Goal: Register for event/course

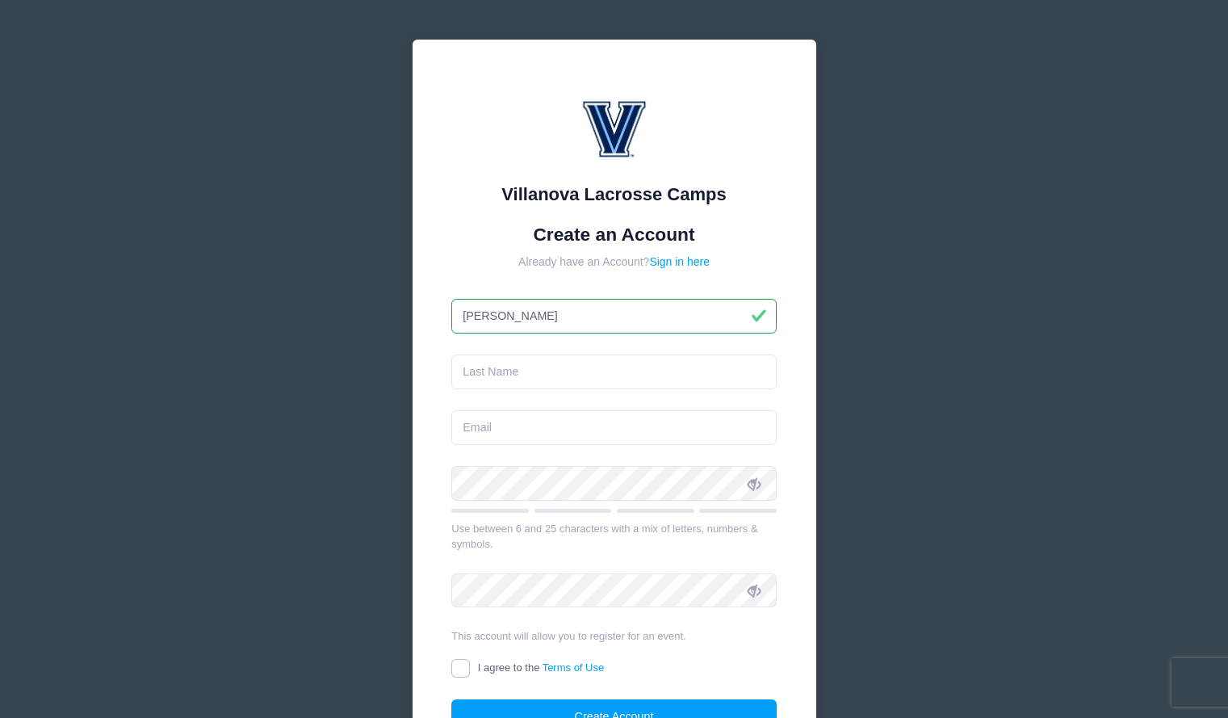
type input "[PERSON_NAME]"
type input "Abstoss"
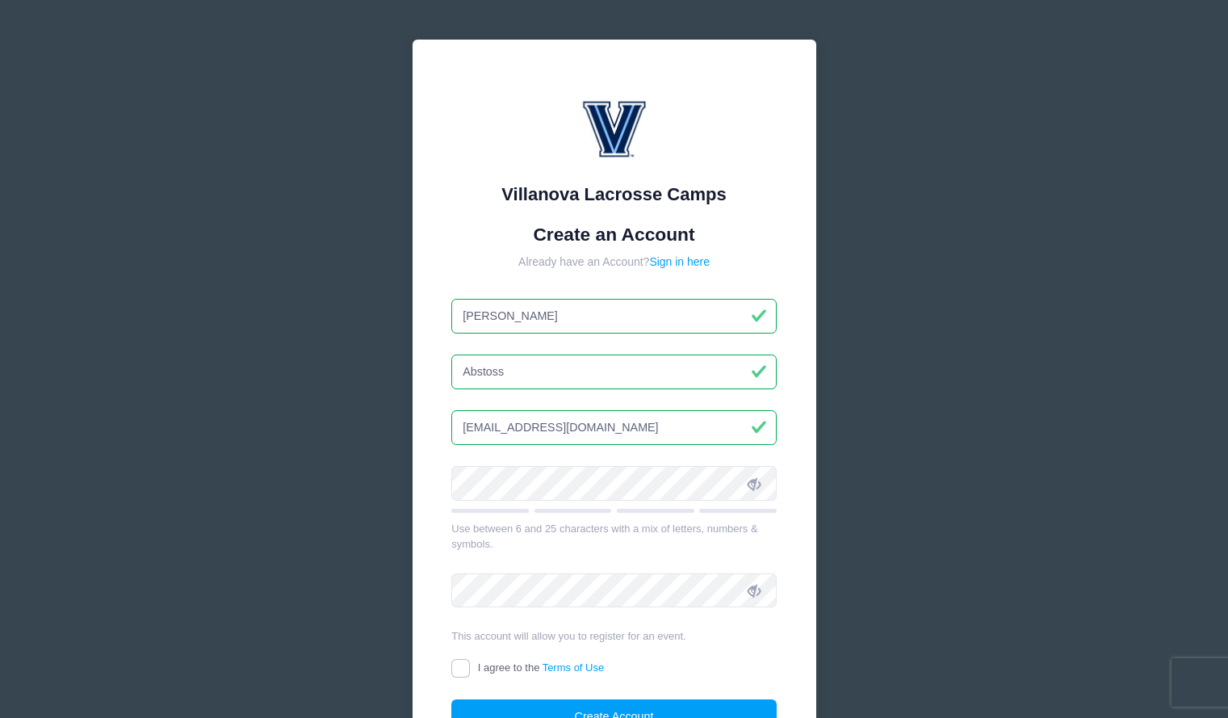
type input "[EMAIL_ADDRESS][DOMAIN_NAME]"
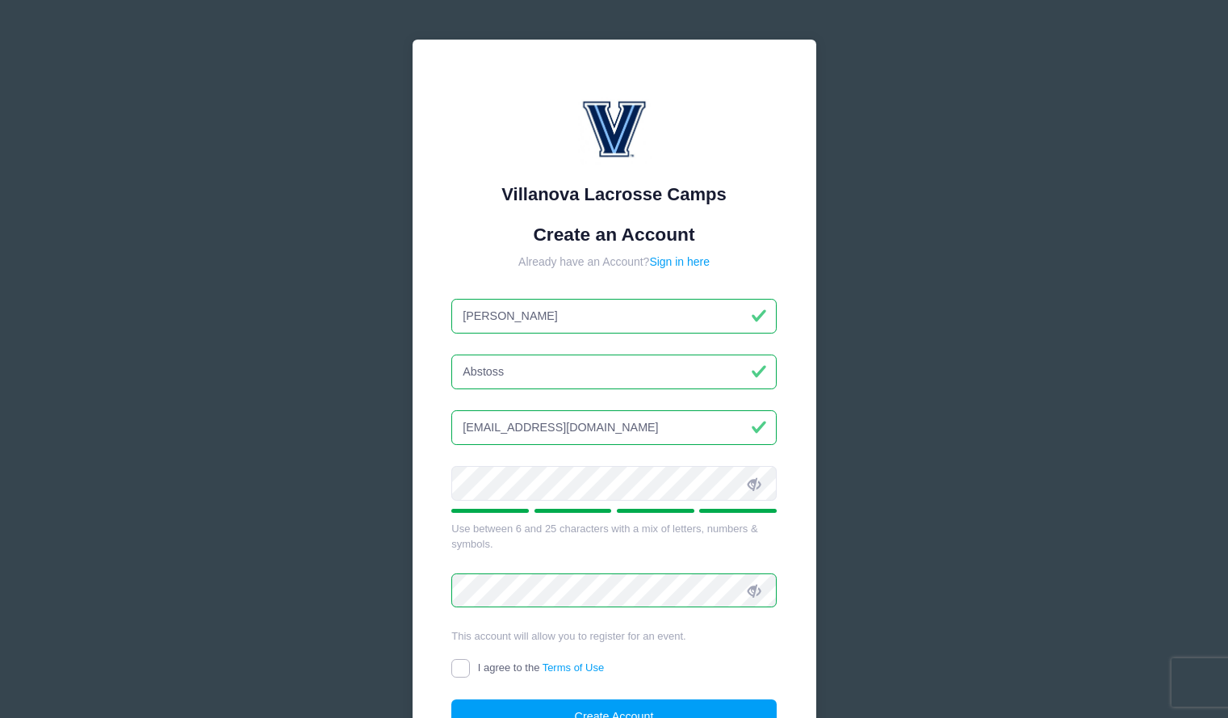
click at [464, 665] on input "I agree to the Terms of Use" at bounding box center [460, 668] width 19 height 19
checkbox input "true"
click at [546, 707] on button "Create Account" at bounding box center [613, 716] width 325 height 35
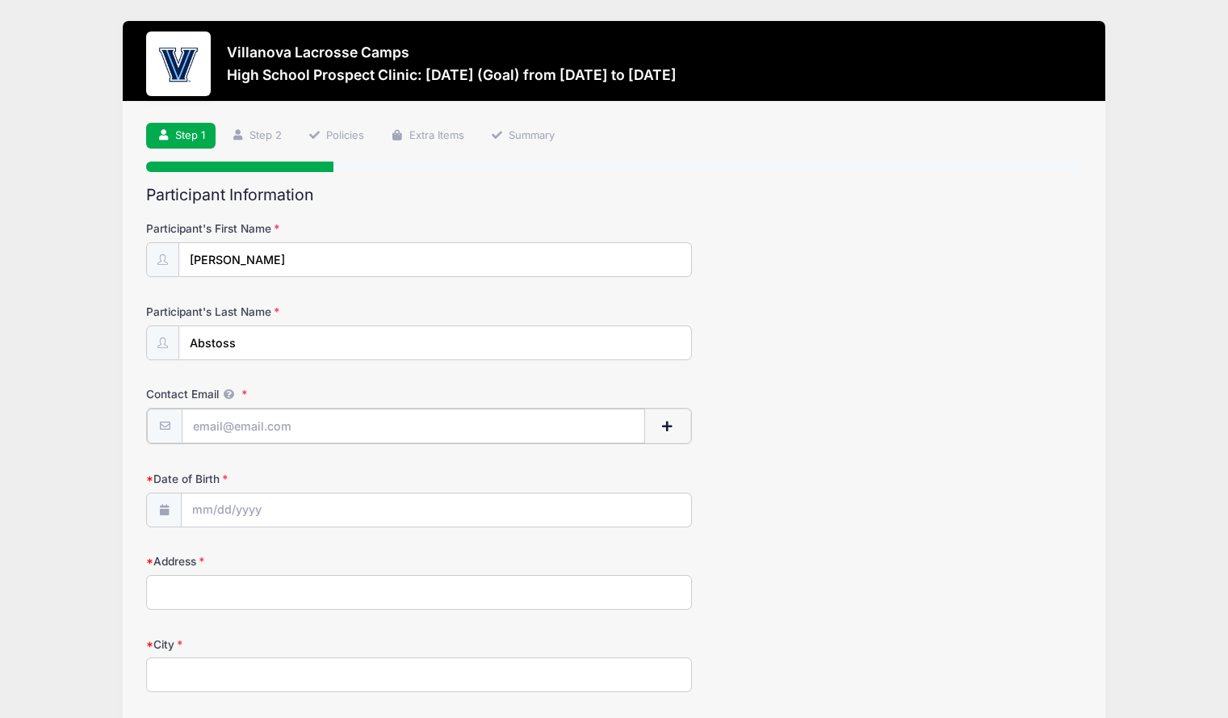
click at [312, 433] on input "Contact Email" at bounding box center [414, 426] width 464 height 35
type input "[EMAIL_ADDRESS][DOMAIN_NAME]"
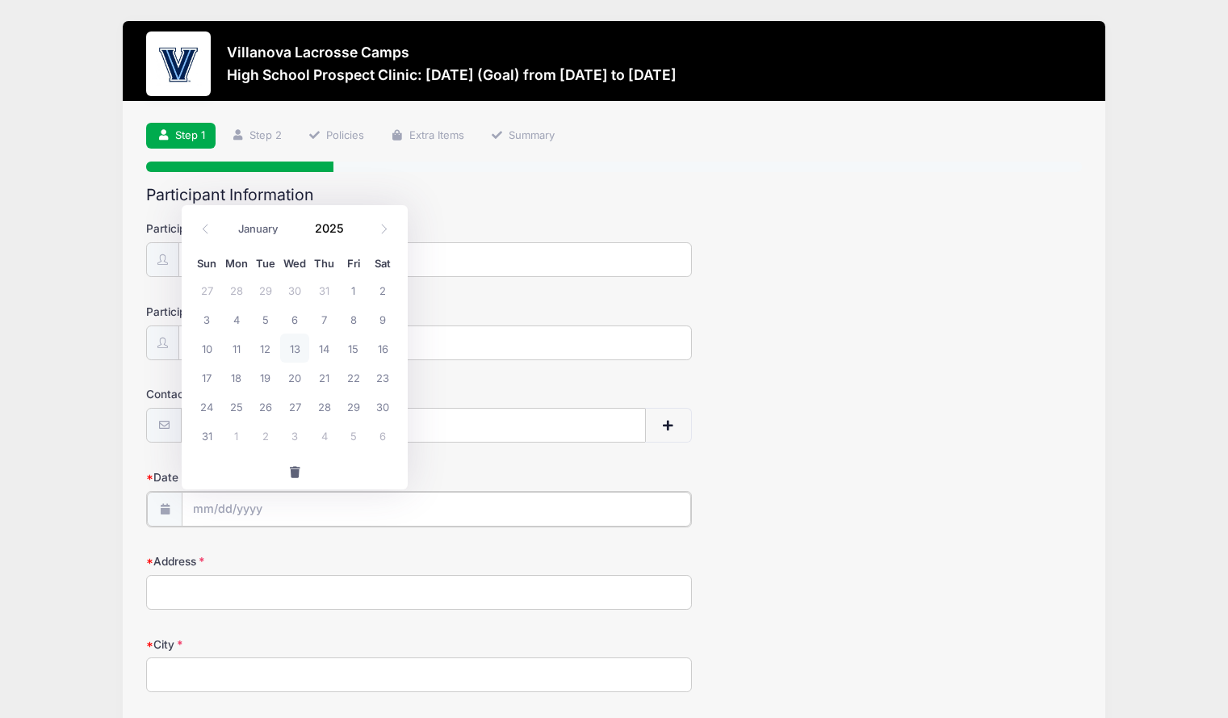
click at [203, 513] on input "Date of Birth" at bounding box center [437, 509] width 510 height 35
click at [262, 512] on input "Date of Birth" at bounding box center [437, 509] width 510 height 35
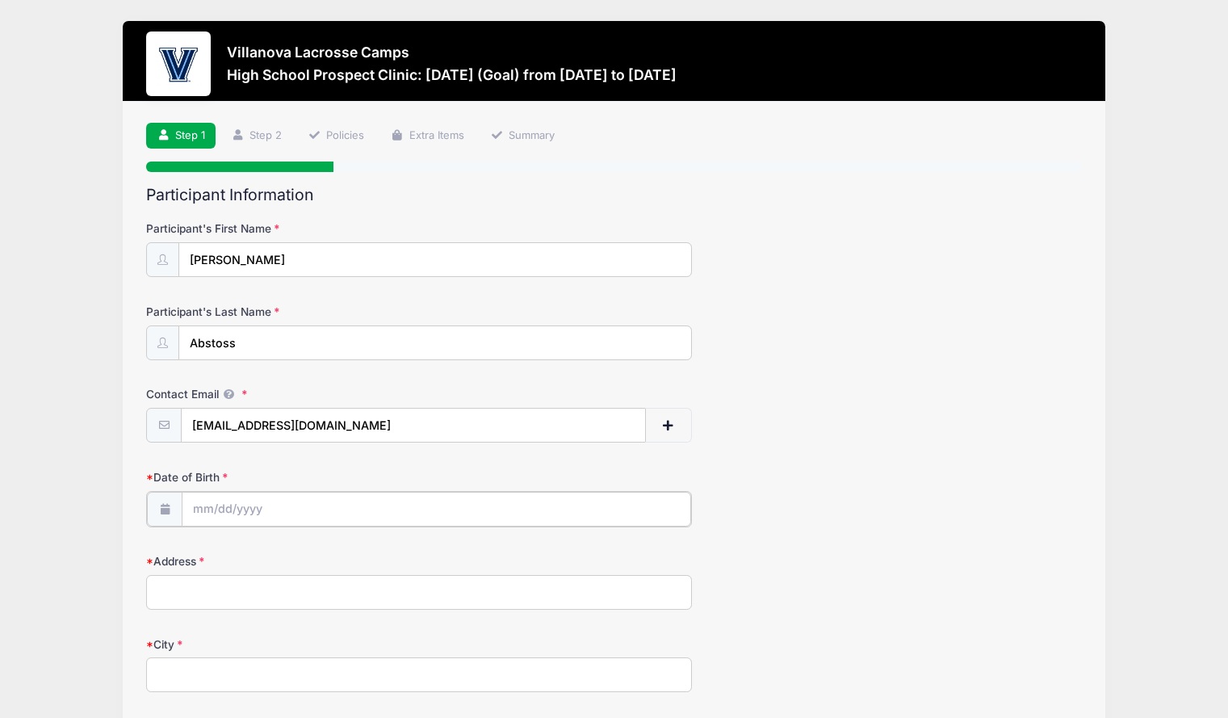
click at [196, 501] on input "Date of Birth" at bounding box center [437, 509] width 510 height 35
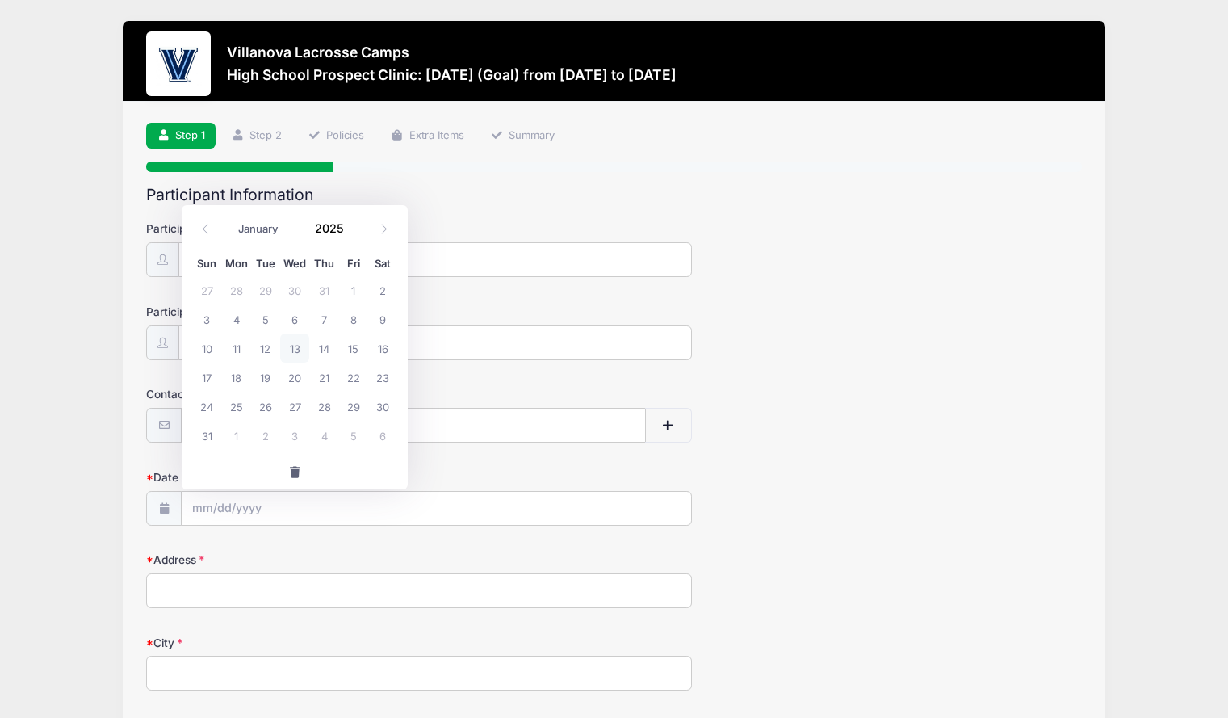
click at [370, 228] on div "January February March April May June July August September October November De…" at bounding box center [295, 223] width 154 height 27
click at [336, 223] on input "2025" at bounding box center [333, 228] width 52 height 24
click at [352, 222] on span at bounding box center [353, 222] width 11 height 12
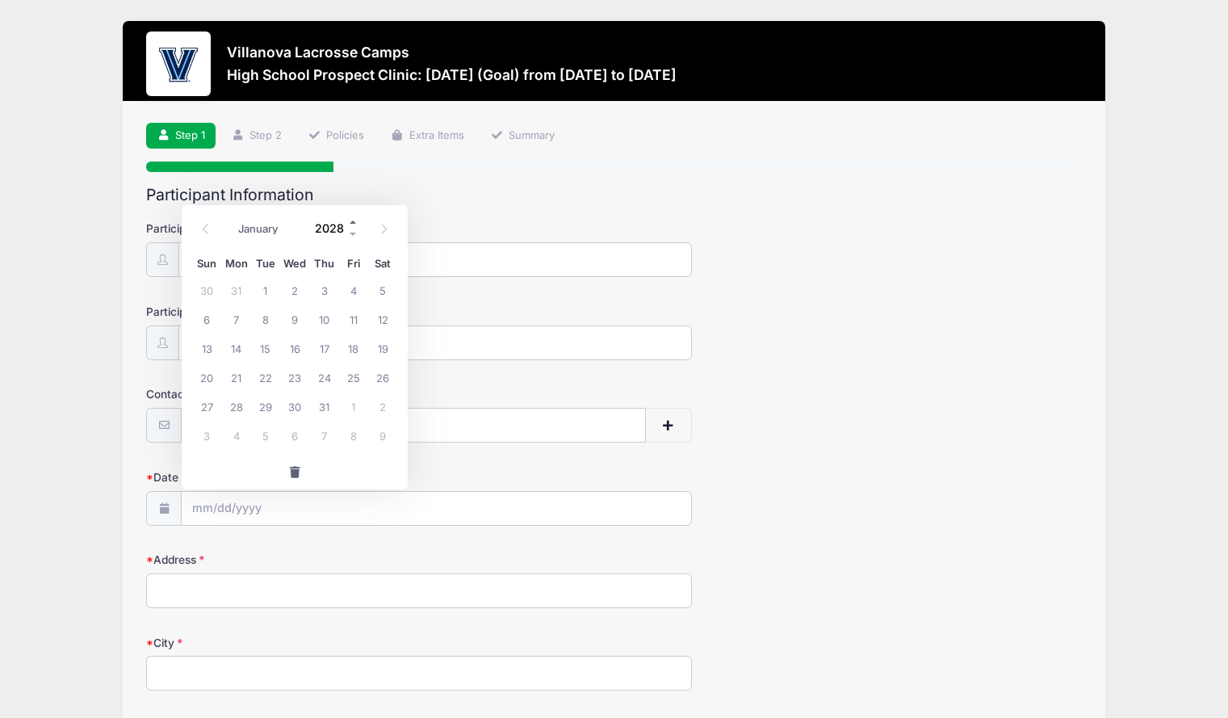
click at [352, 222] on span at bounding box center [353, 222] width 11 height 12
click at [352, 233] on span at bounding box center [353, 235] width 11 height 12
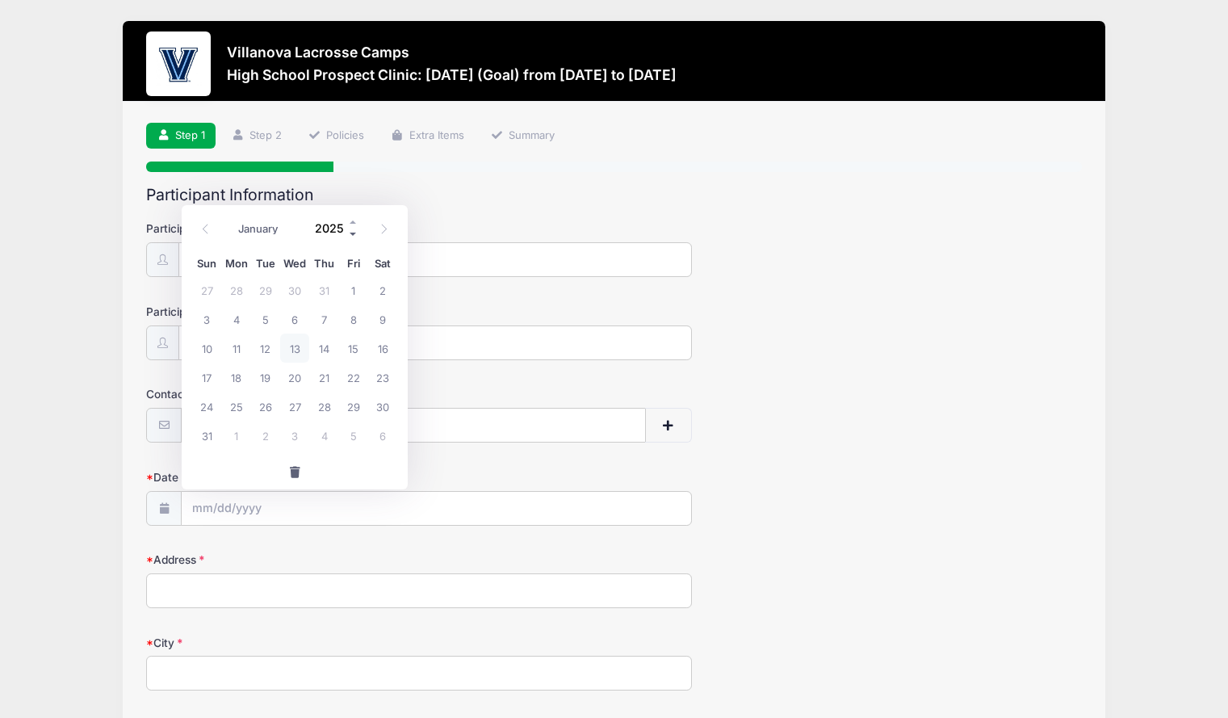
click at [352, 233] on span at bounding box center [353, 235] width 11 height 12
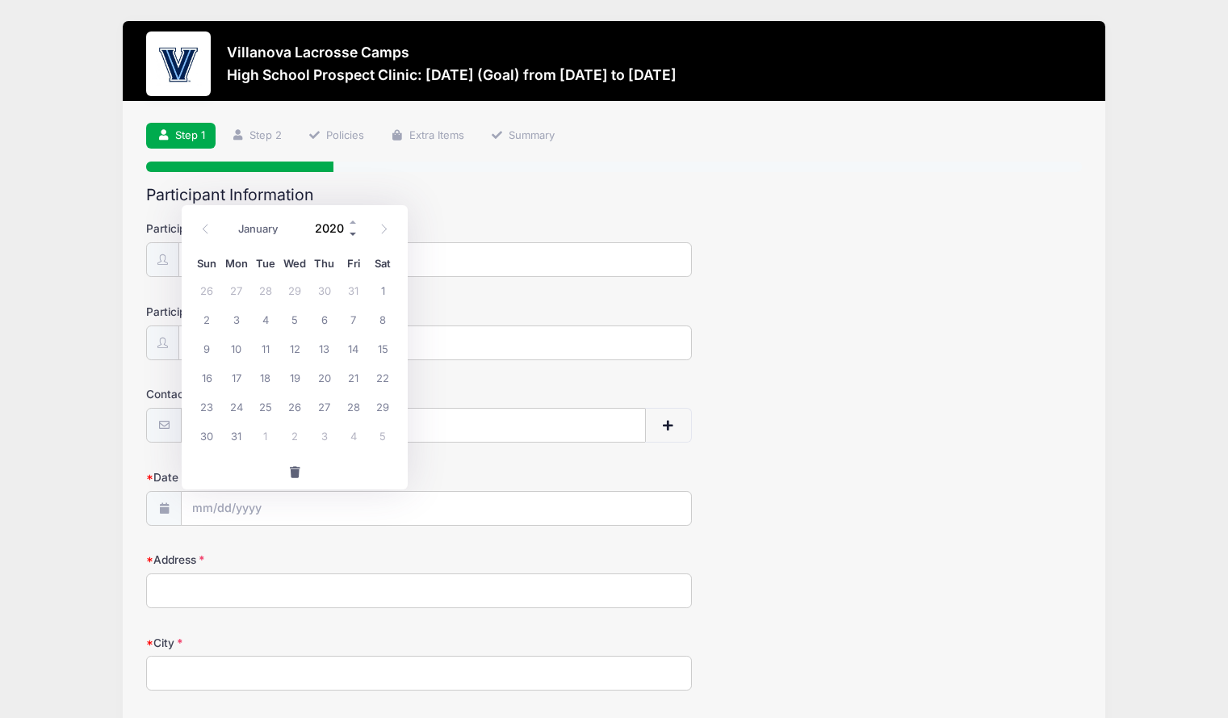
click at [352, 233] on span at bounding box center [353, 235] width 11 height 12
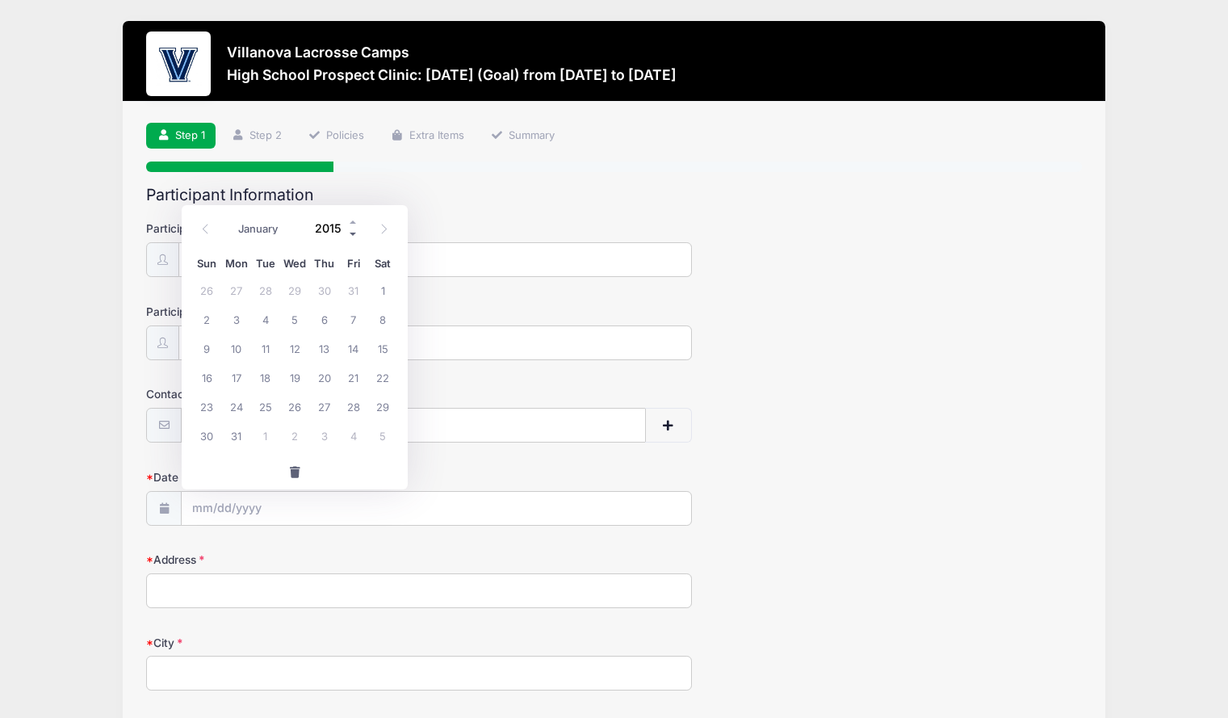
click at [352, 233] on span at bounding box center [353, 235] width 11 height 12
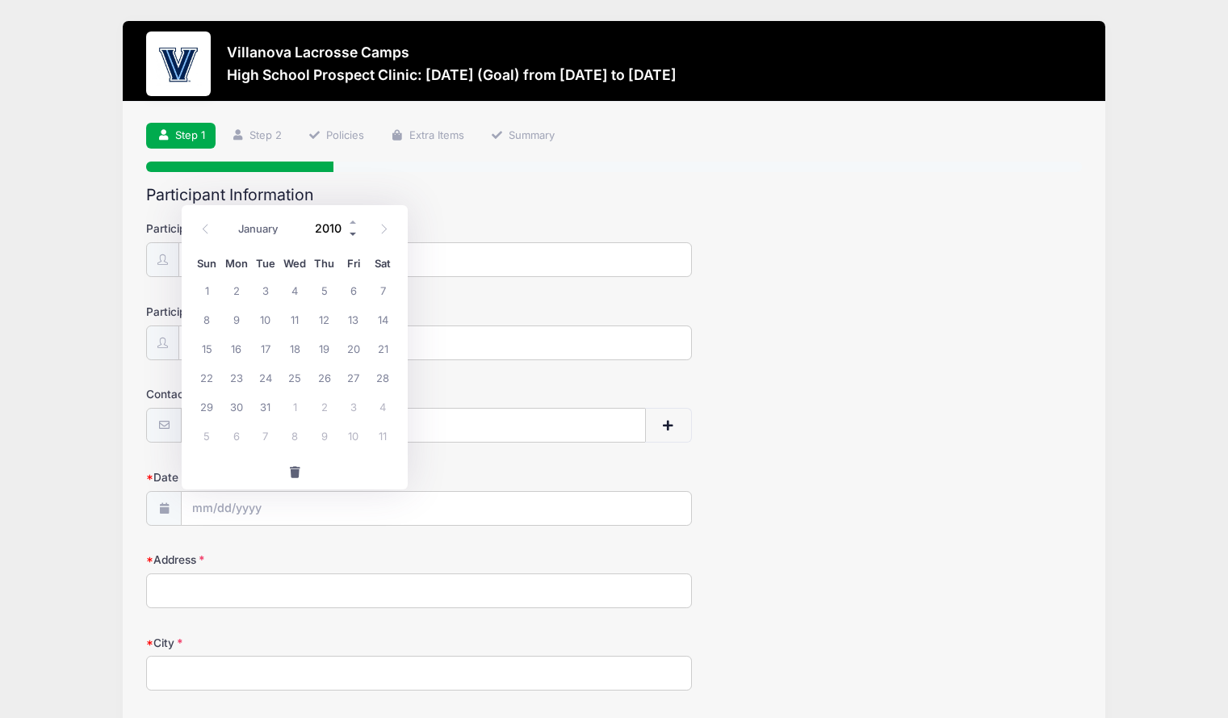
click at [352, 233] on span at bounding box center [353, 235] width 11 height 12
click at [354, 221] on span at bounding box center [353, 222] width 11 height 12
type input "2009"
click at [198, 229] on span at bounding box center [205, 229] width 27 height 27
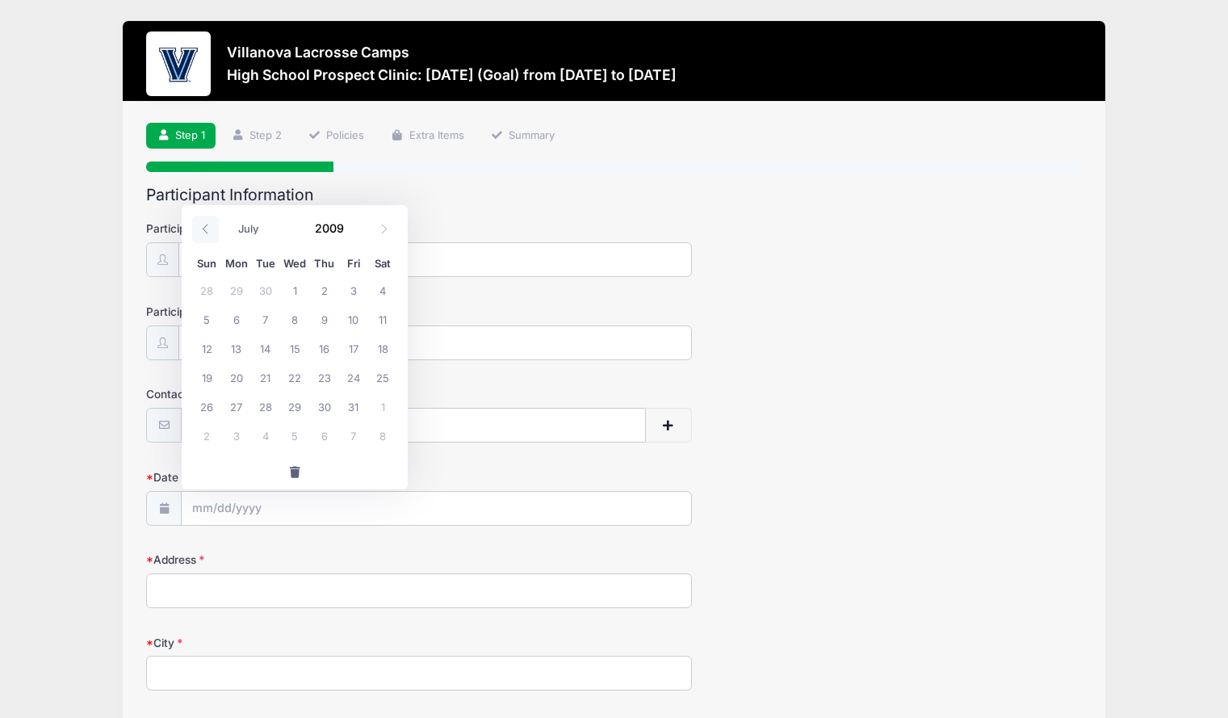
click at [198, 229] on span at bounding box center [205, 229] width 27 height 27
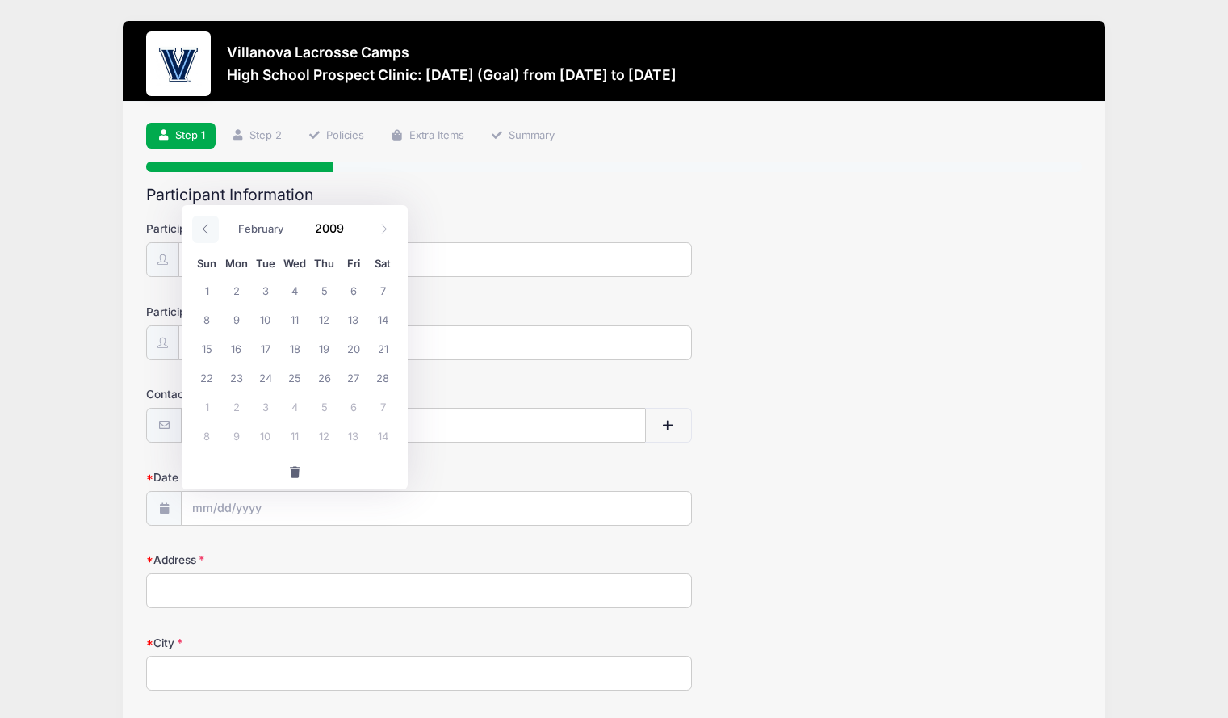
click at [198, 229] on span at bounding box center [205, 229] width 27 height 27
select select "0"
click at [323, 318] on span "8" at bounding box center [323, 318] width 29 height 29
type input "01/08/2009"
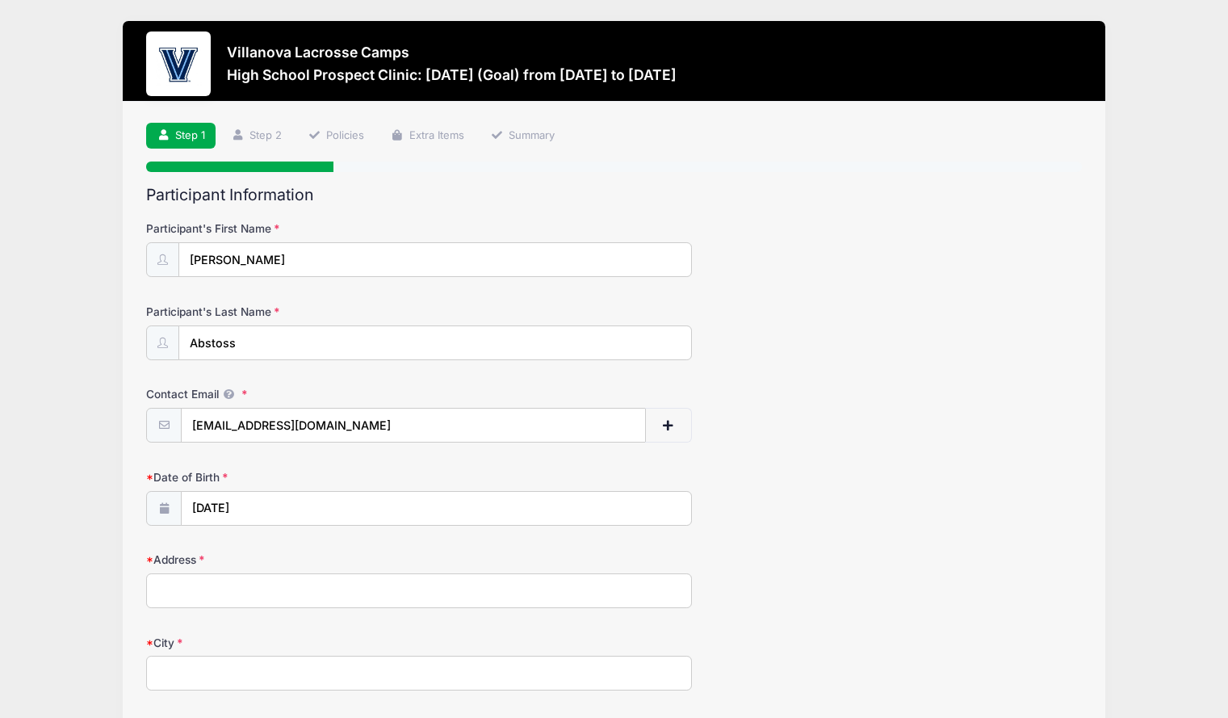
click at [237, 593] on input "Address" at bounding box center [419, 590] width 546 height 35
type input "8 Grand Hill Dr"
type input "Dover"
select select "MA"
type input "02030"
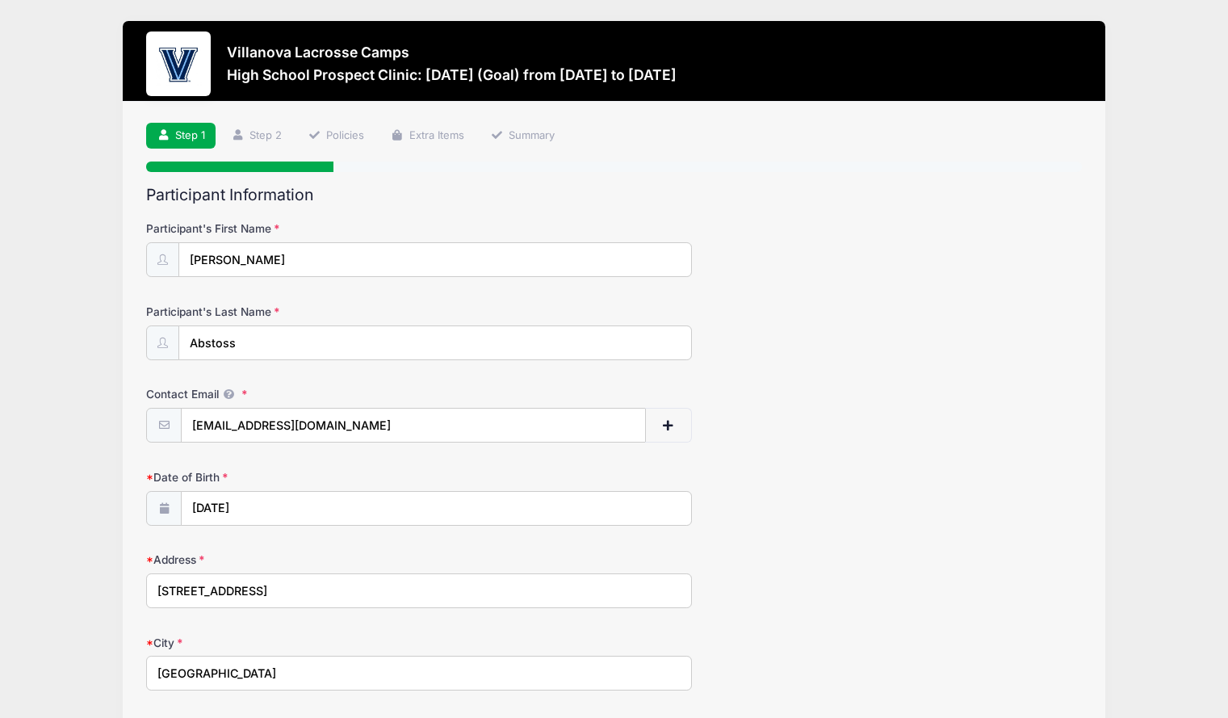
type input "(206) 519-9150"
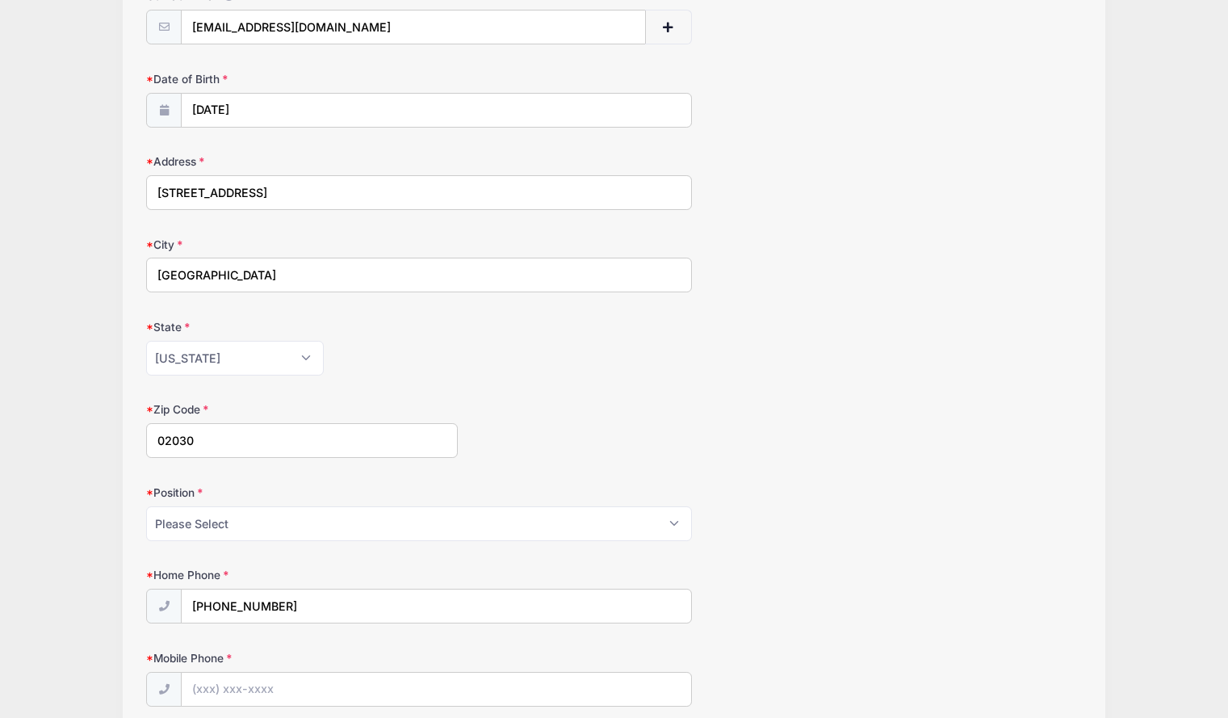
scroll to position [417, 0]
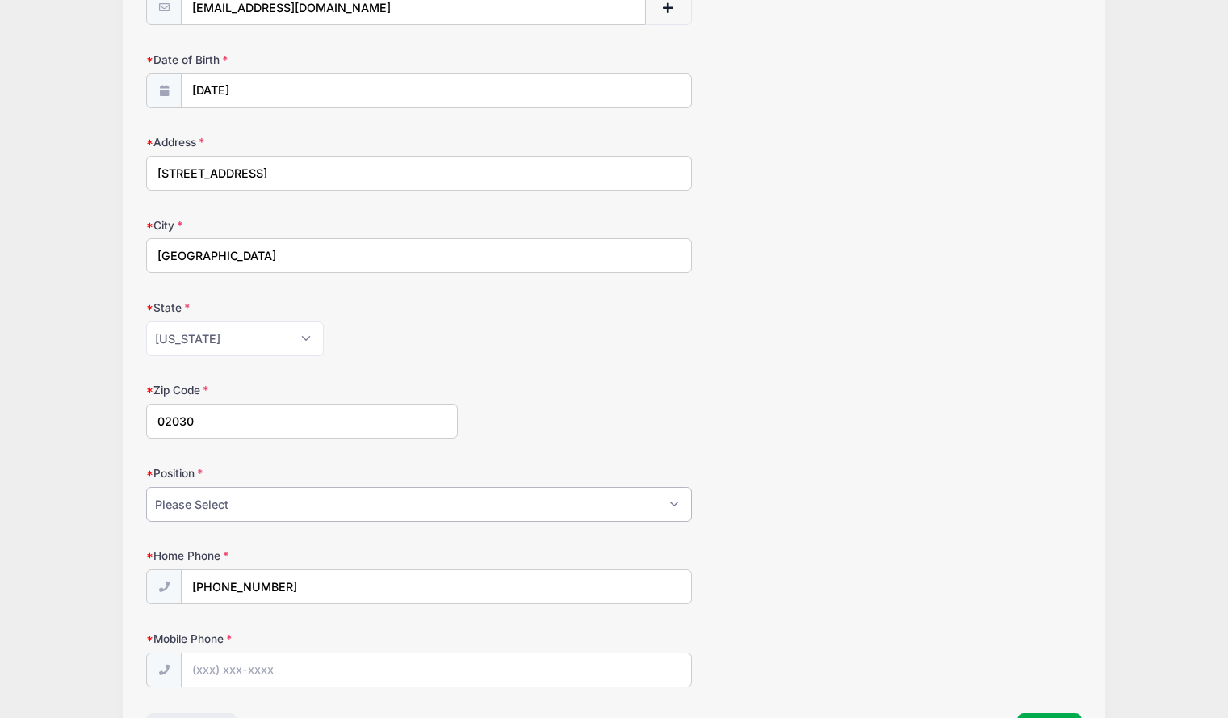
click at [652, 510] on select "Please Select Goalie Middie Defense Attack FOGO LSM" at bounding box center [419, 504] width 546 height 35
select select "Goalie"
click at [146, 487] on select "Please Select Goalie Middie Defense Attack FOGO LSM" at bounding box center [419, 504] width 546 height 35
click at [769, 581] on div "Home Phone (206) 519-9150" at bounding box center [614, 575] width 936 height 57
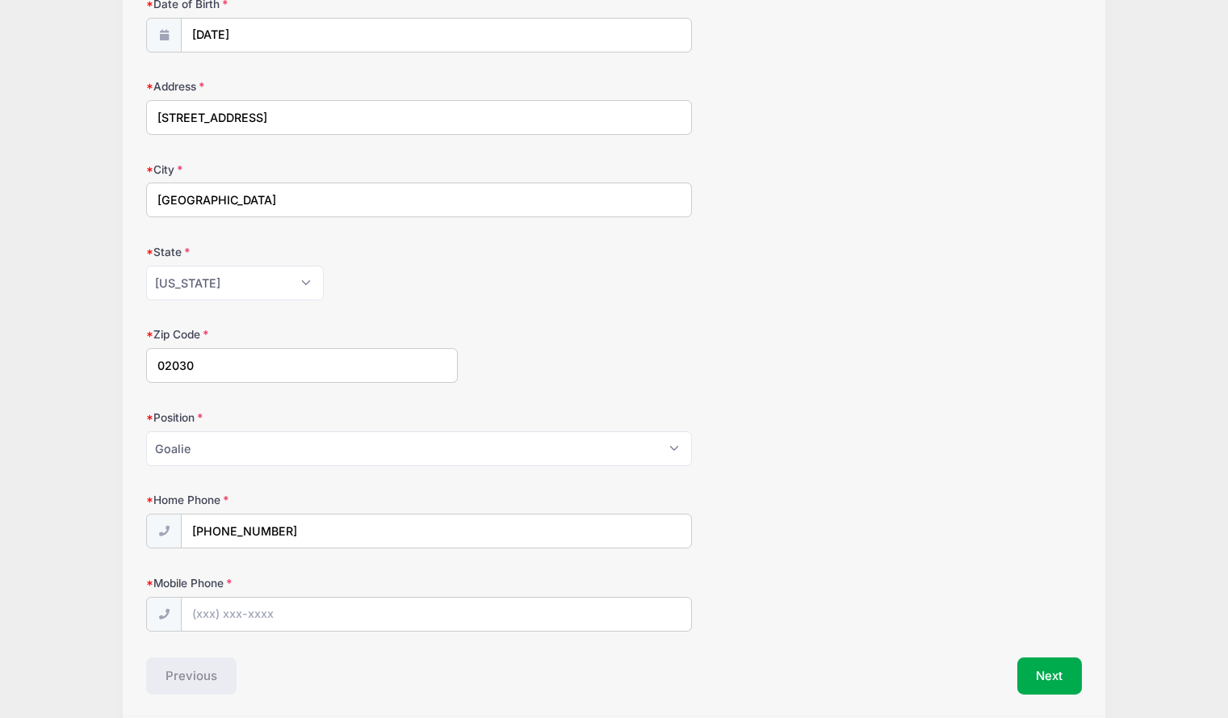
scroll to position [535, 0]
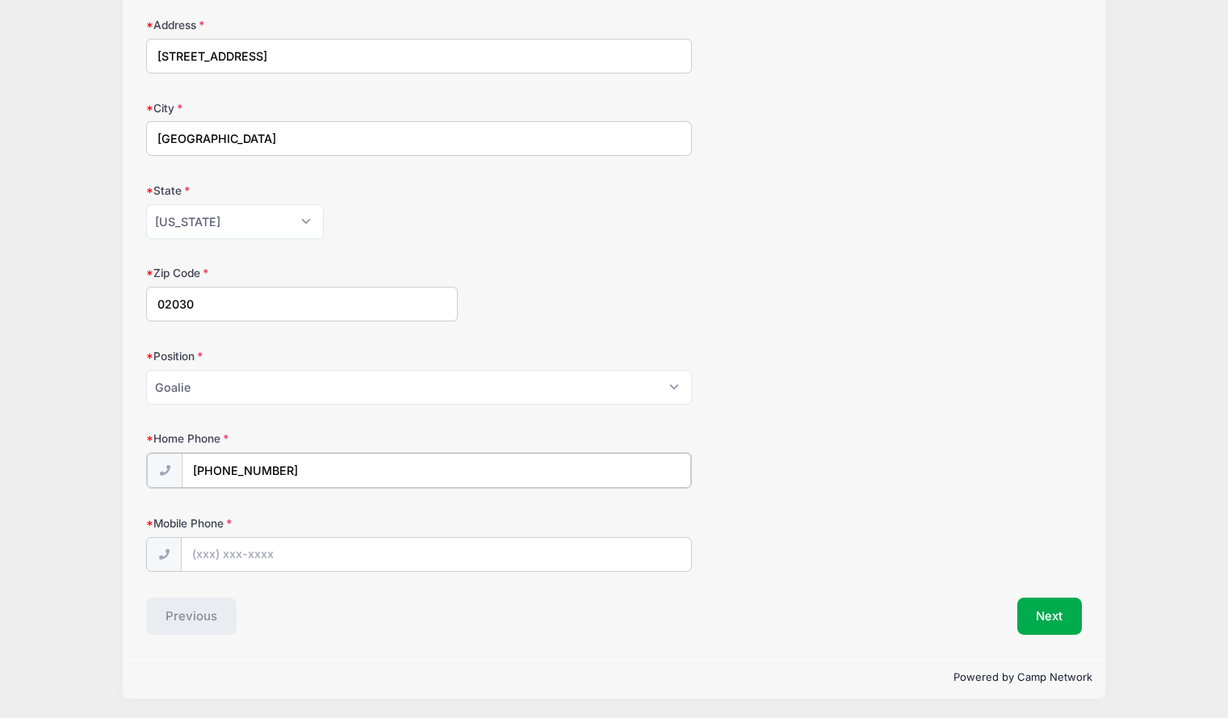
drag, startPoint x: 325, startPoint y: 472, endPoint x: 178, endPoint y: 459, distance: 147.5
click at [178, 459] on div "(206) 519-9150" at bounding box center [419, 470] width 546 height 36
click at [203, 553] on input "Mobile Phone" at bounding box center [437, 553] width 510 height 35
paste input "(206) 519-9150"
type input "(206) 519-9150"
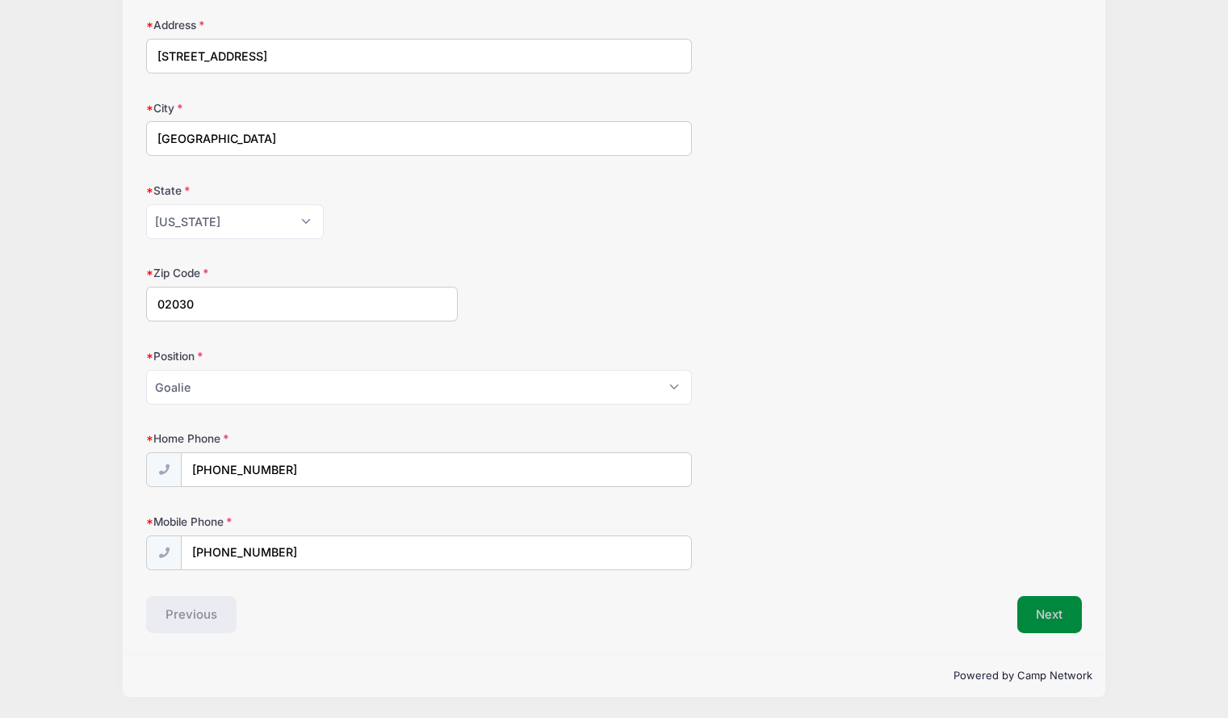
click at [1045, 619] on button "Next" at bounding box center [1049, 614] width 65 height 37
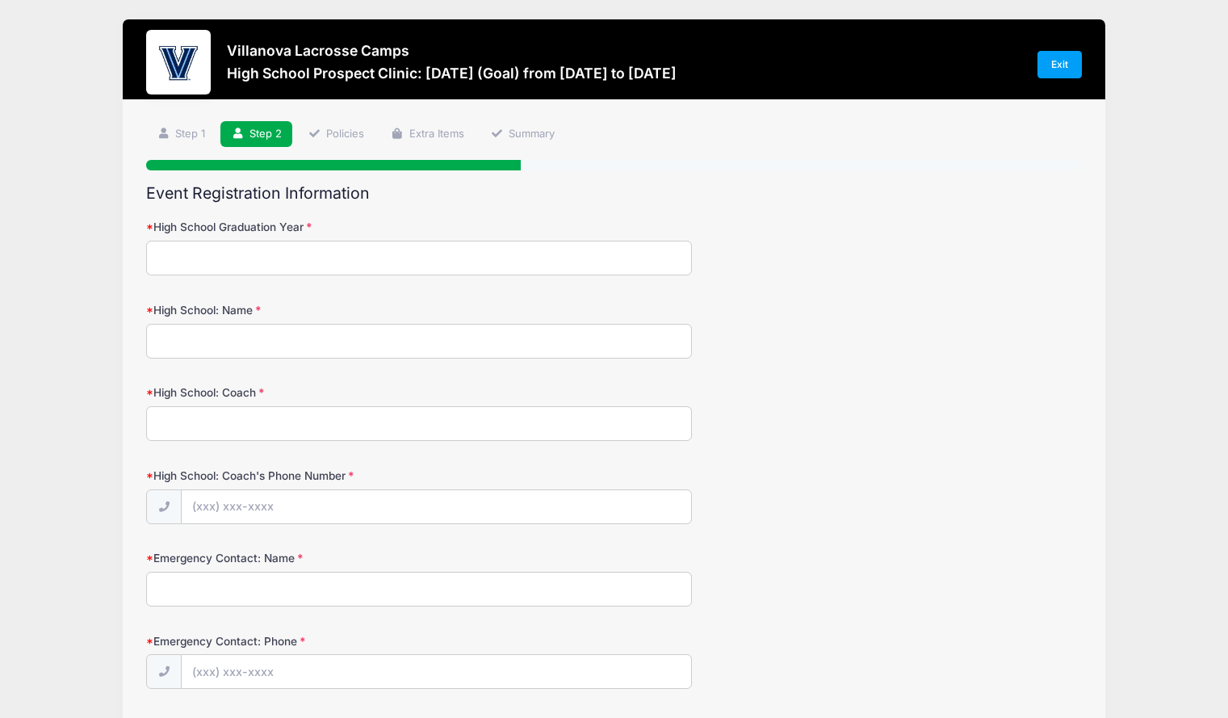
scroll to position [0, 0]
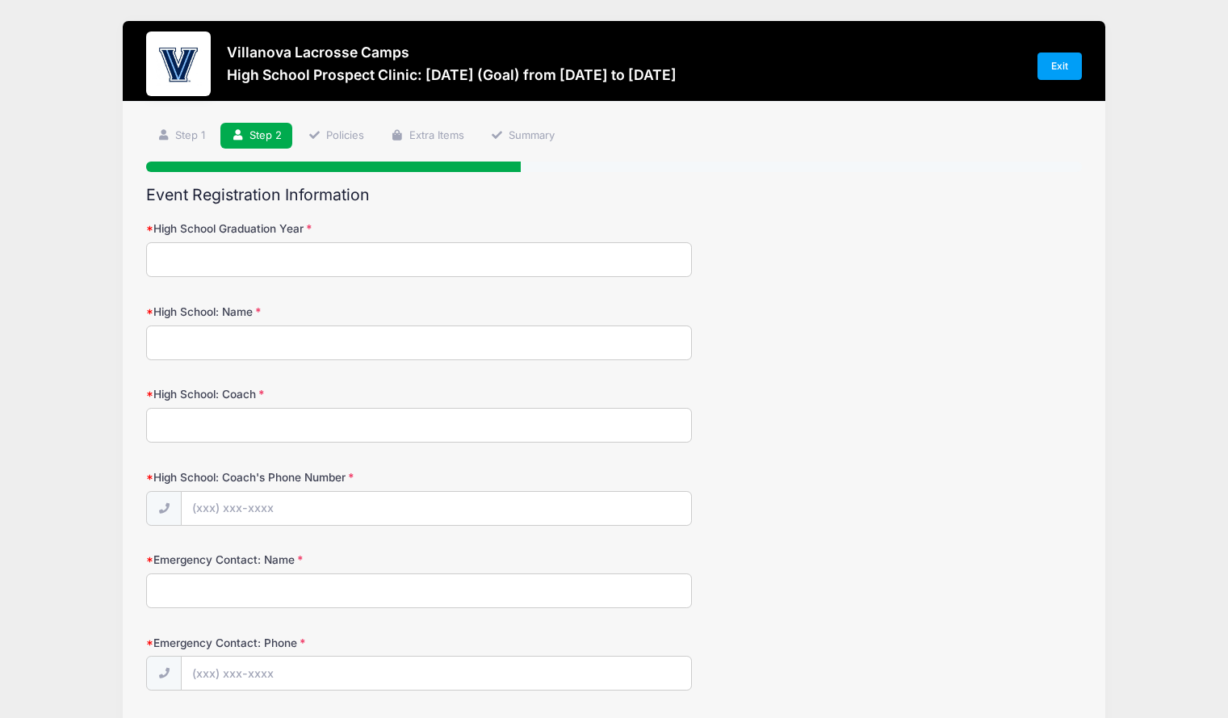
click at [292, 250] on input "High School Graduation Year" at bounding box center [419, 259] width 546 height 35
type input "2027"
click at [290, 339] on input "High School: Name" at bounding box center [419, 342] width 546 height 35
type input "Dover-Sherborn High School"
type input "Dan Morris"
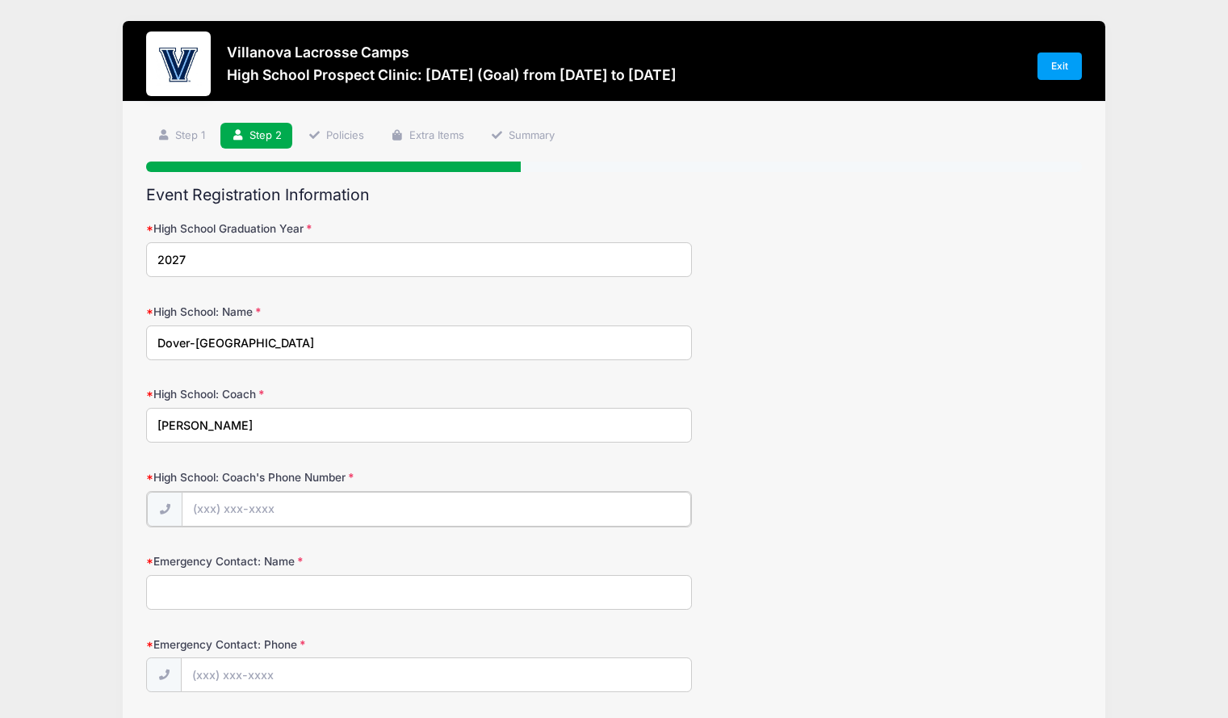
paste input "(469) 212-4738"
type input "(469) 212-4738"
click at [258, 590] on input "Emergency Contact: Name" at bounding box center [419, 590] width 546 height 35
click at [258, 590] on input "NI" at bounding box center [419, 590] width 546 height 35
type input "Nick Abstoss"
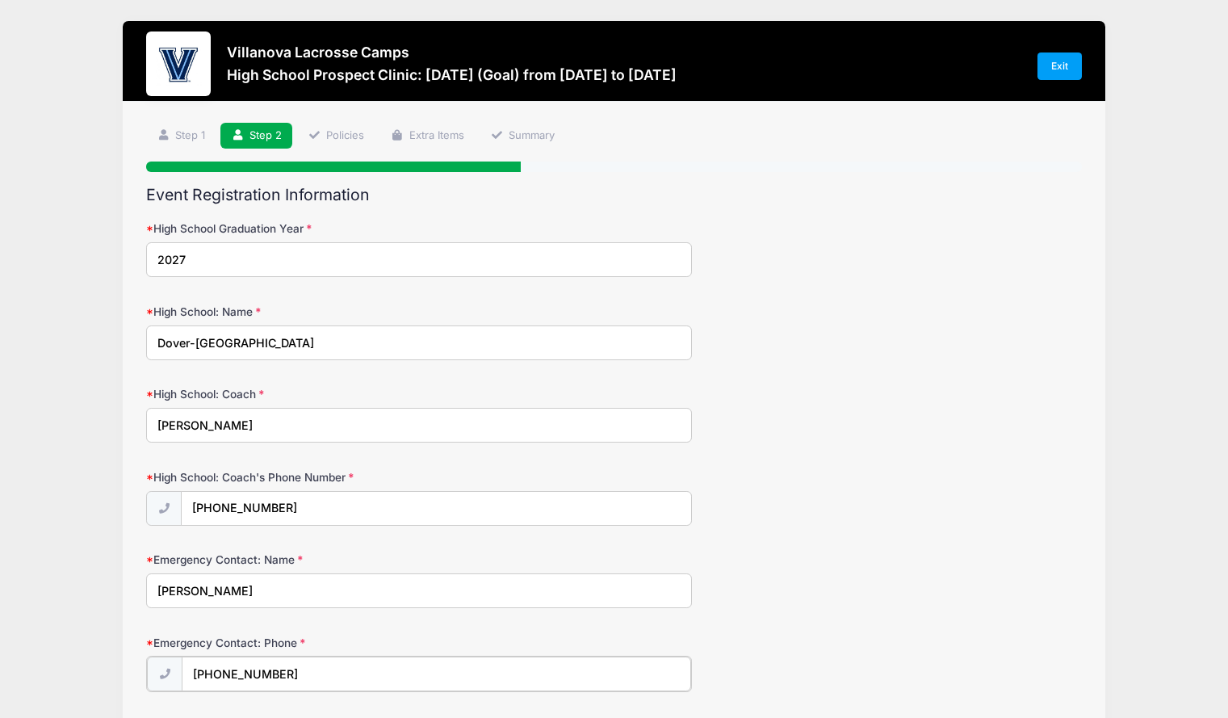
type input "(206) 747-4758"
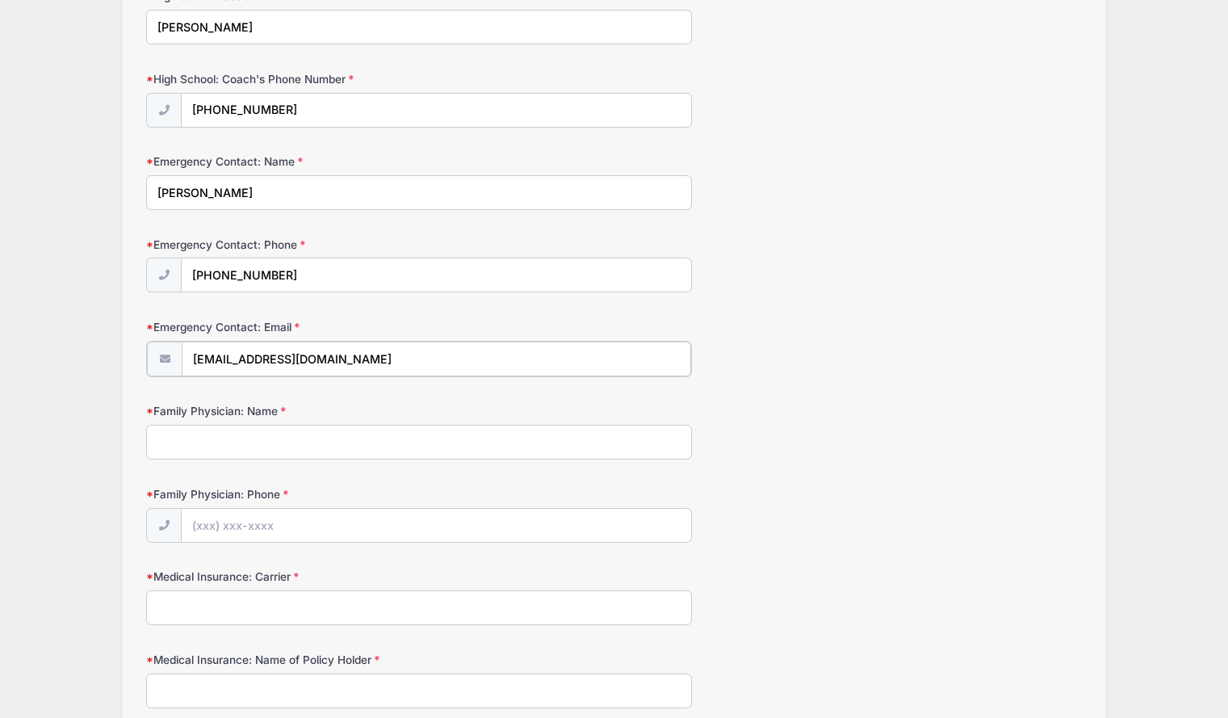
type input "nabstoss@gmail.com"
type input "Dr Shusterman"
type input "(781) 493-3620"
type input "Blue Cross Blue Shield"
type input "Nicolas Abstoss"
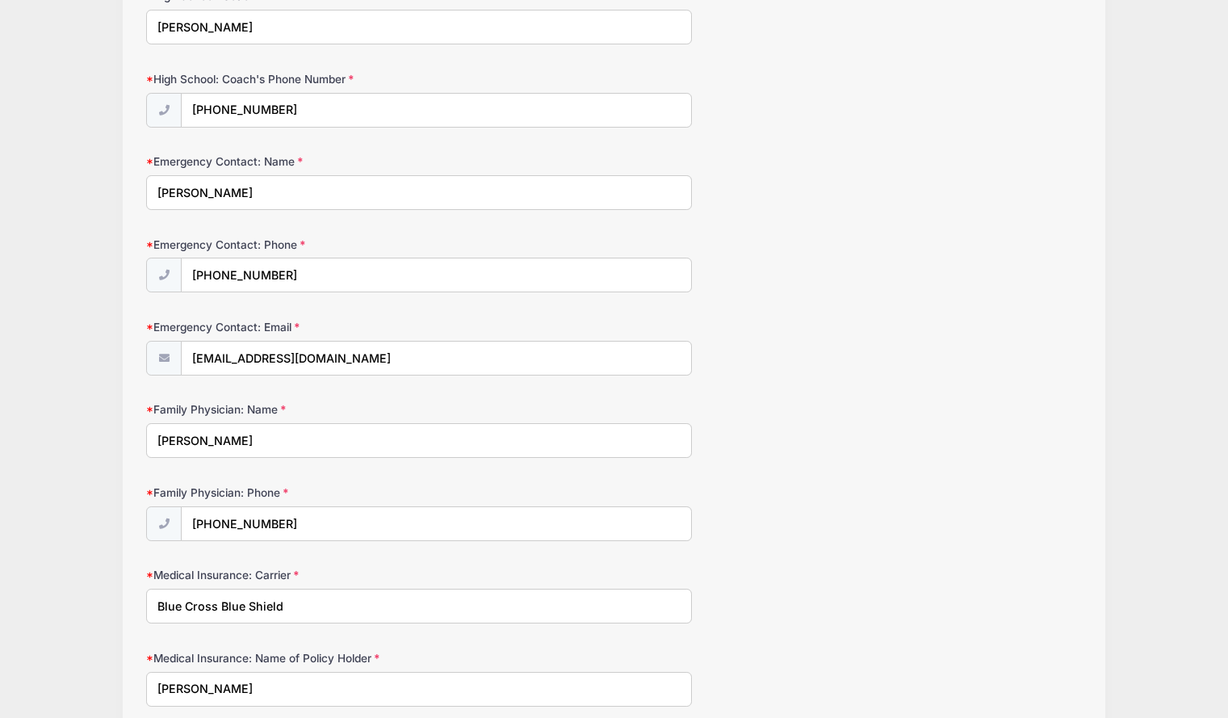
scroll to position [811, 0]
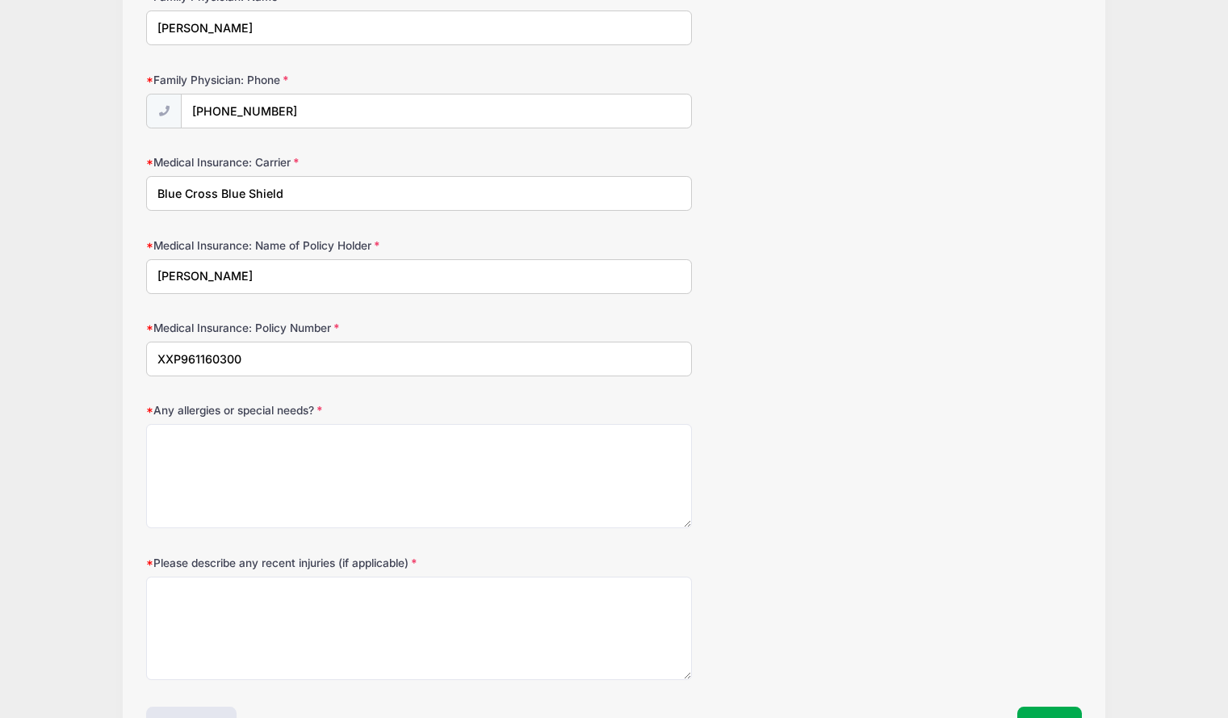
type input "XXP961160300"
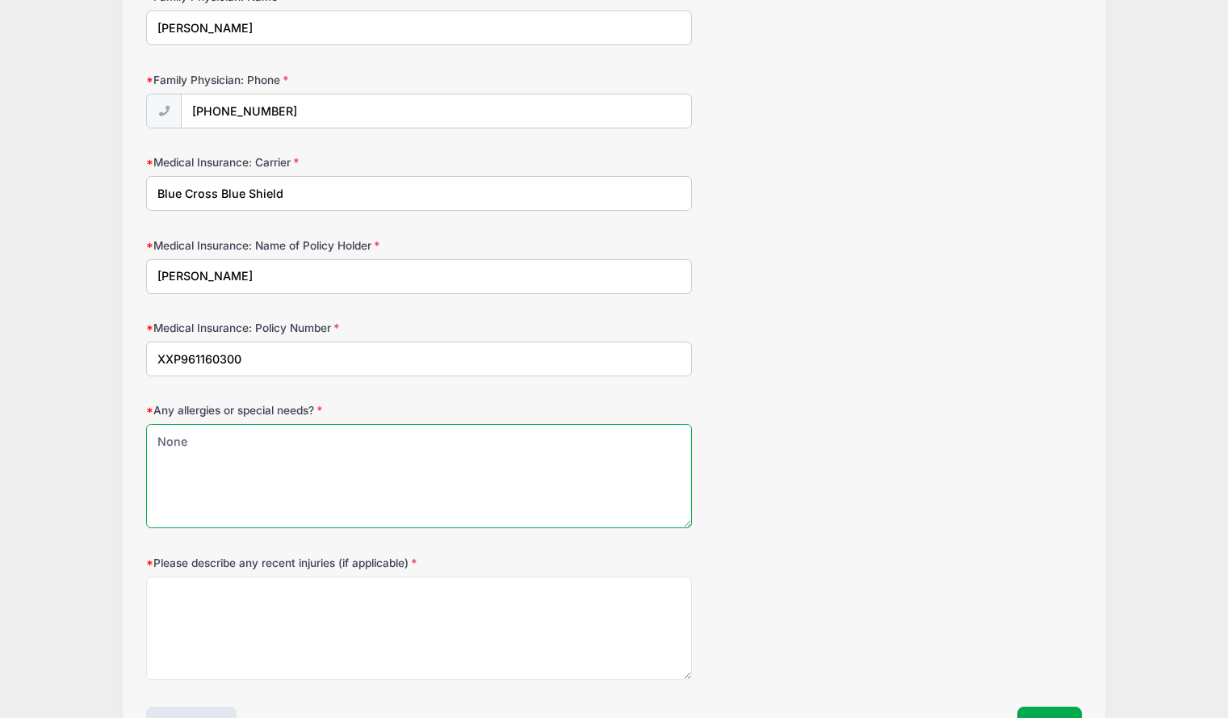
type textarea "None"
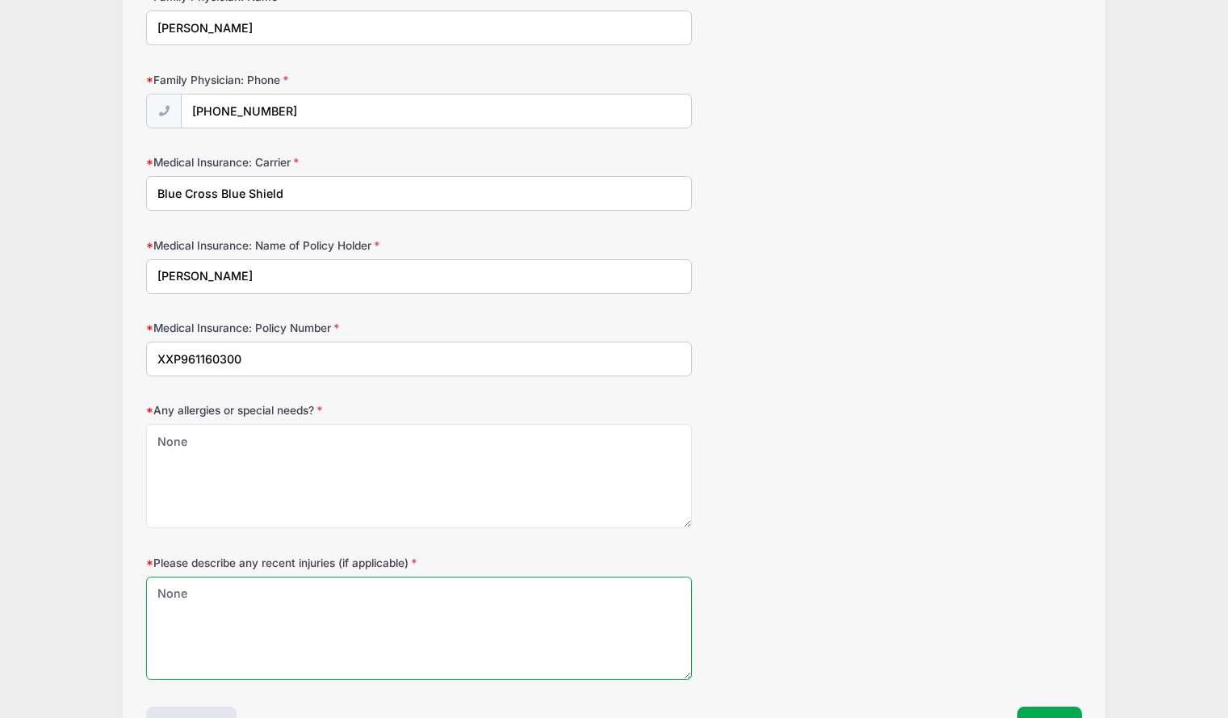
scroll to position [921, 0]
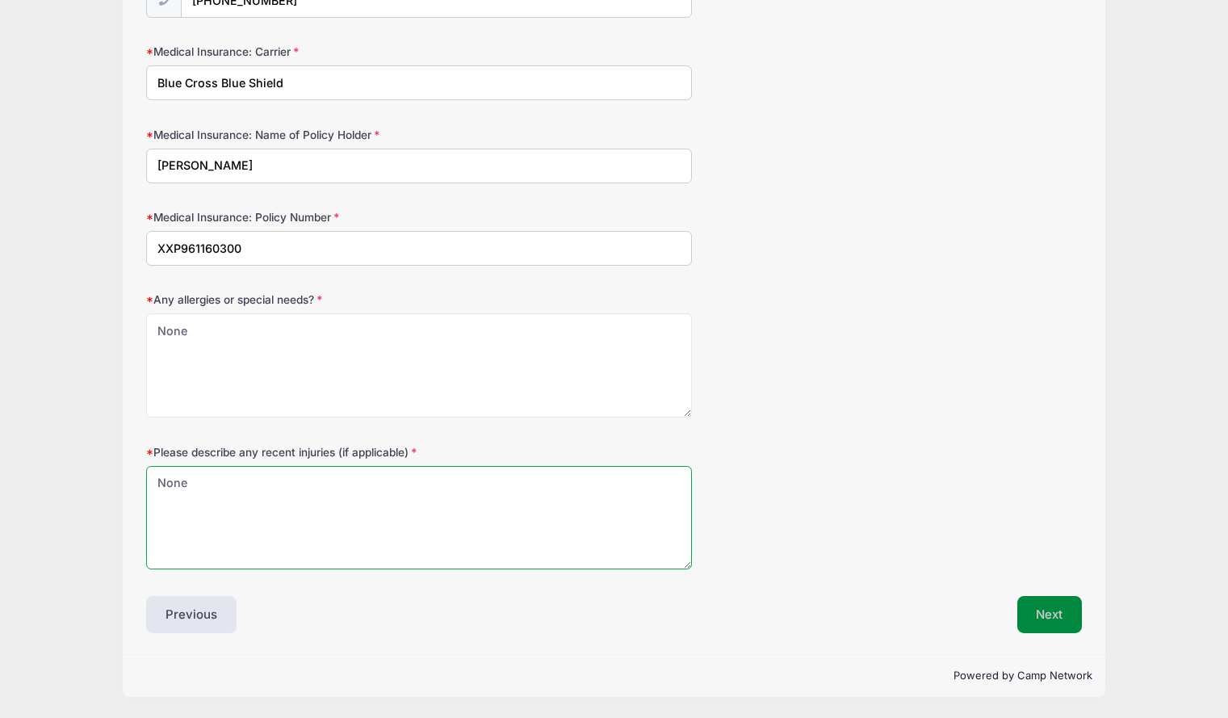
type textarea "None"
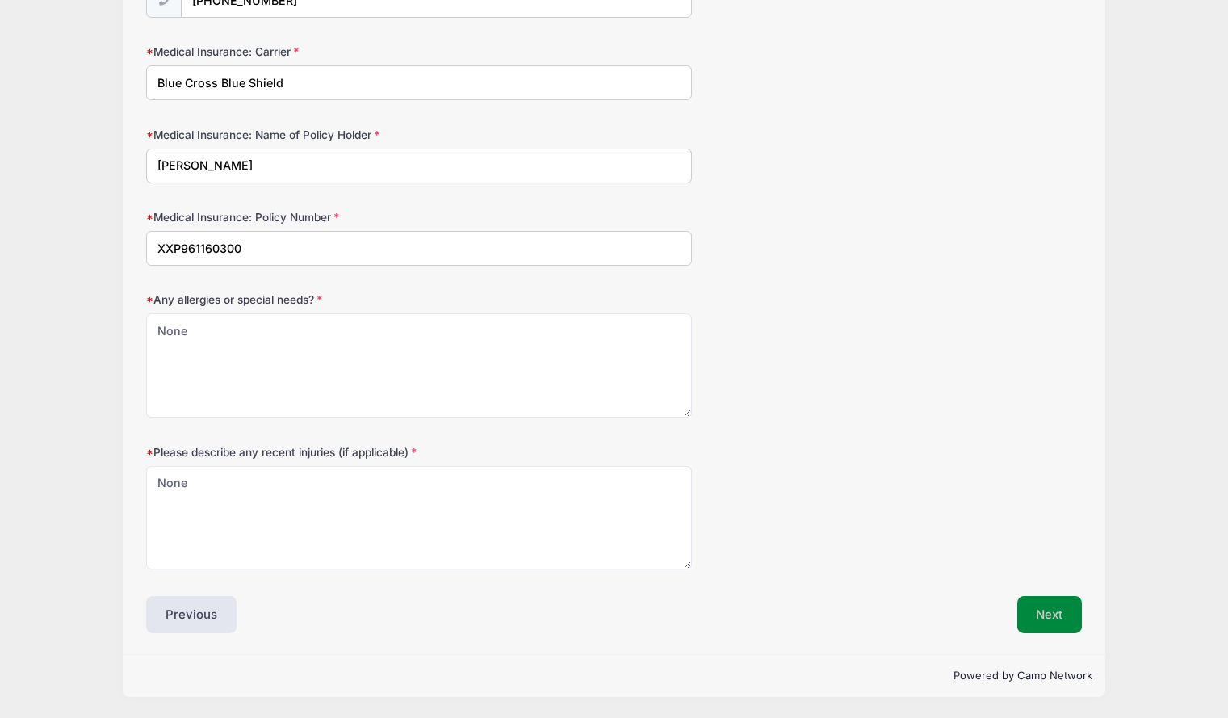
click at [1054, 624] on button "Next" at bounding box center [1049, 614] width 65 height 37
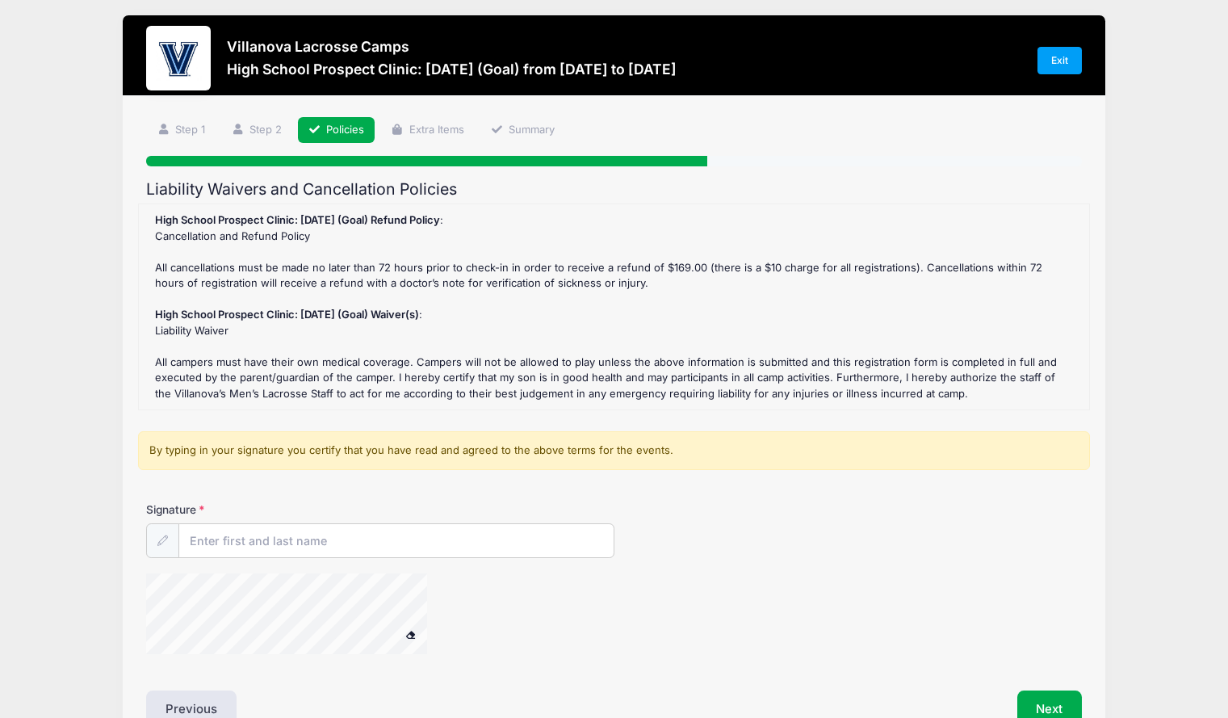
scroll to position [0, 0]
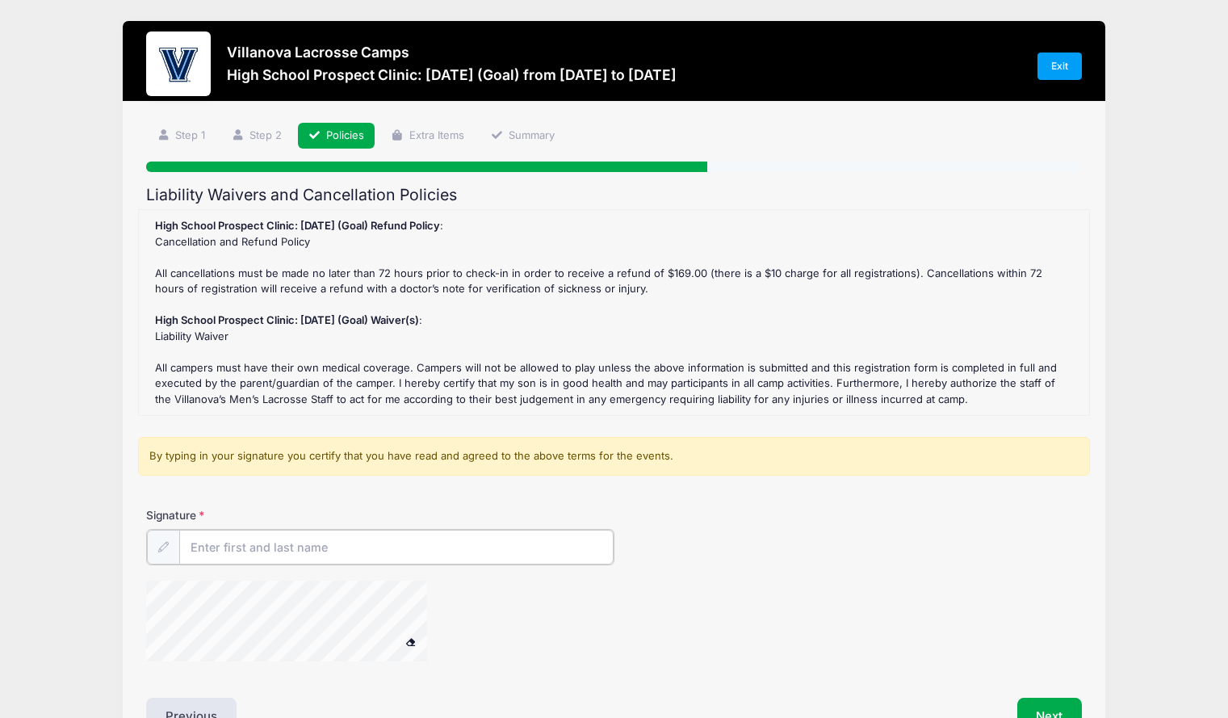
click at [342, 542] on input "Signature" at bounding box center [396, 547] width 434 height 35
type input "[PERSON_NAME]"
type input "Archibald Abstoss"
click at [416, 639] on span at bounding box center [410, 639] width 11 height 9
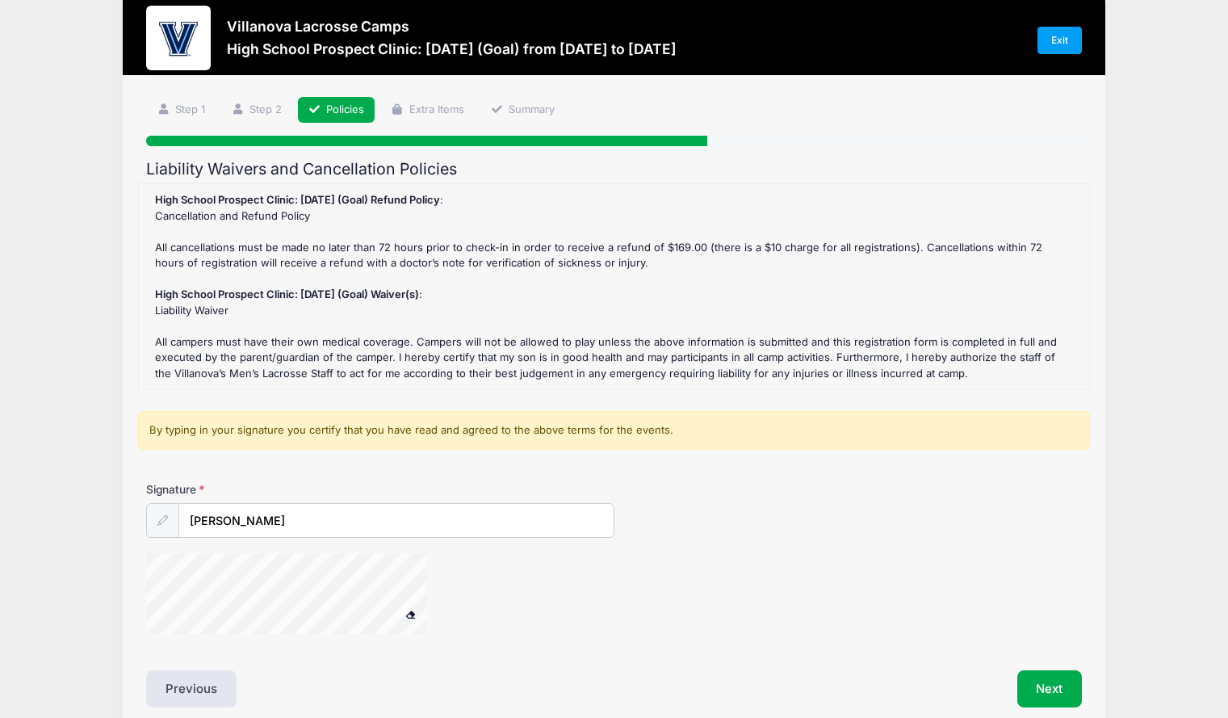
scroll to position [37, 0]
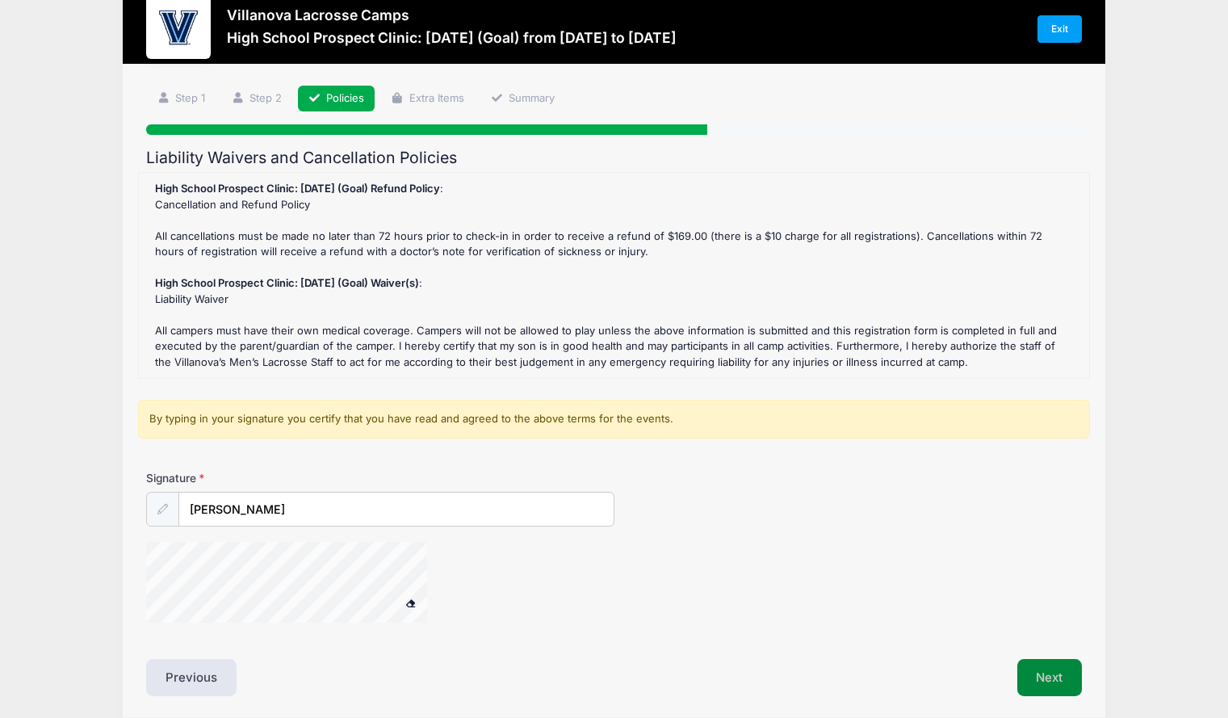
click at [1062, 675] on button "Next" at bounding box center [1049, 677] width 65 height 37
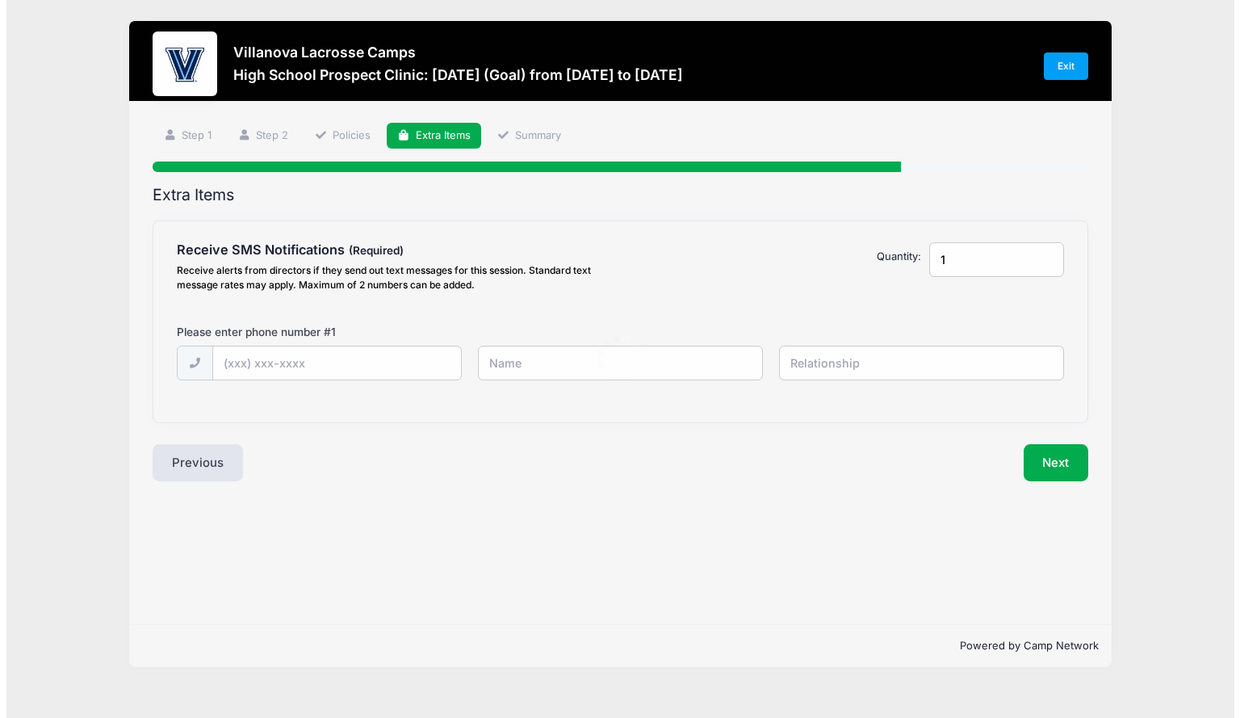
scroll to position [0, 0]
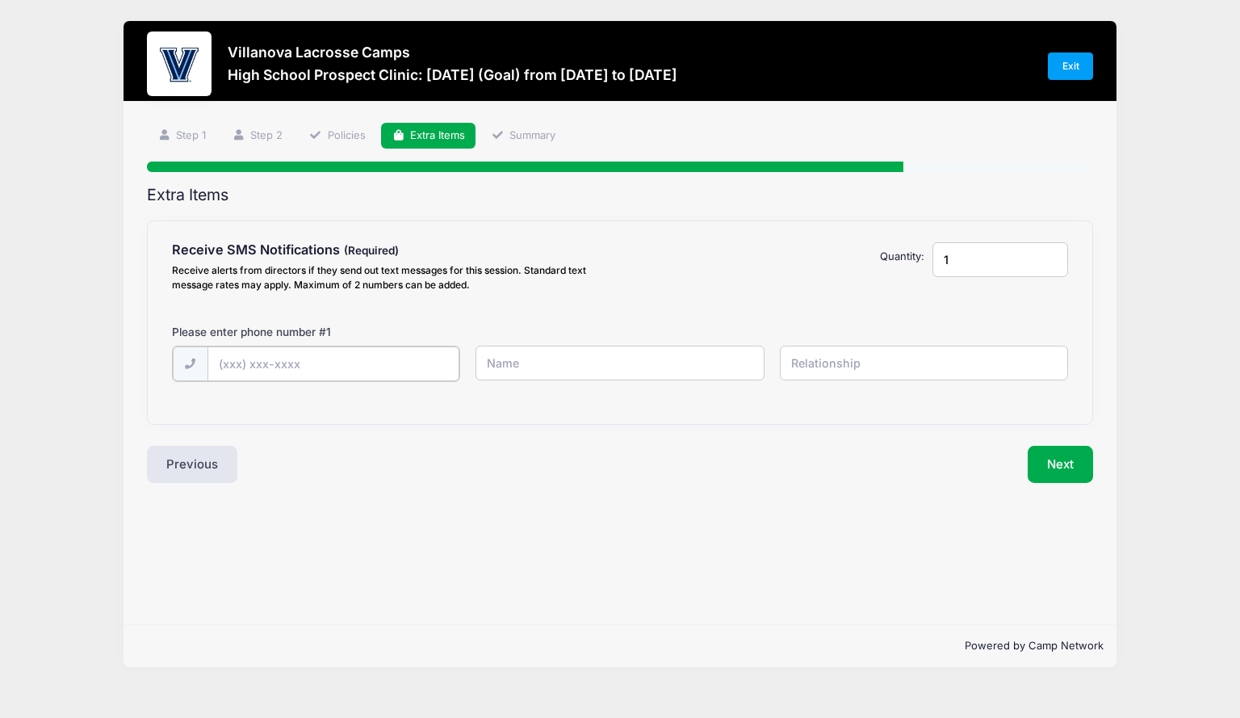
click at [0, 0] on input "text" at bounding box center [0, 0] width 0 height 0
type input "(206) 288-3266"
type input "Archie"
type input "Self"
click at [1078, 469] on button "Next" at bounding box center [1060, 462] width 65 height 37
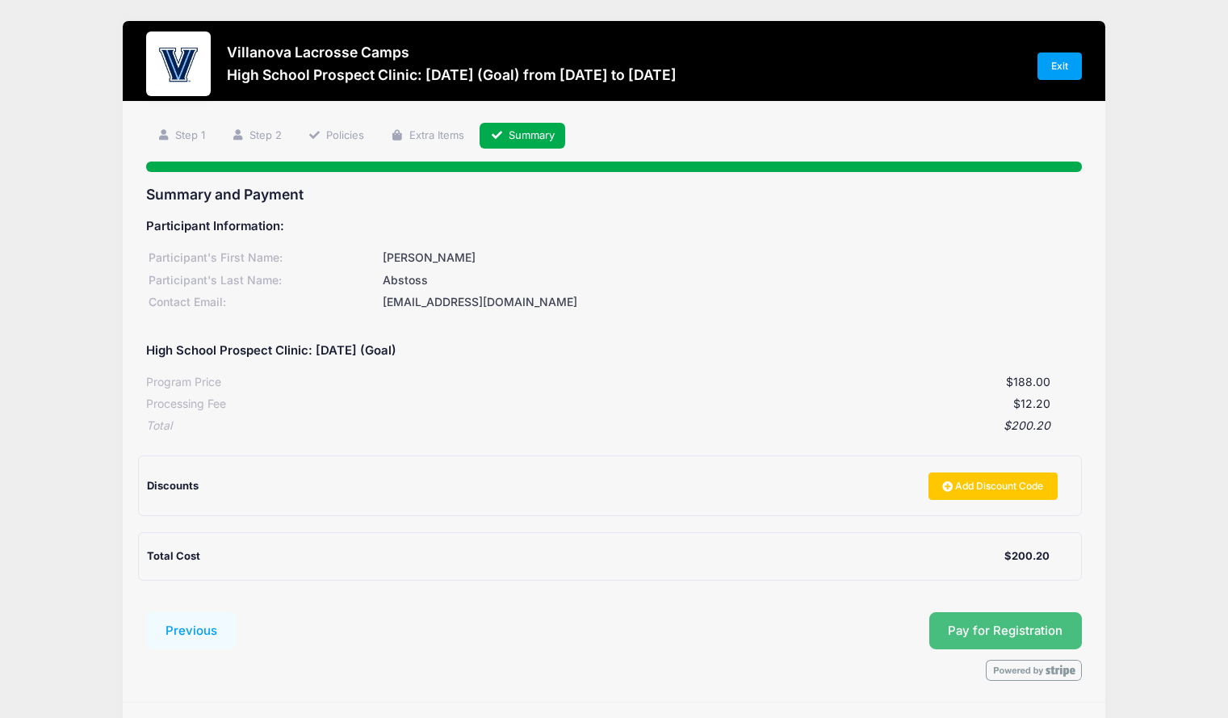
click at [1034, 627] on span "Pay for Registration" at bounding box center [1005, 630] width 115 height 15
